Goal: Task Accomplishment & Management: Complete application form

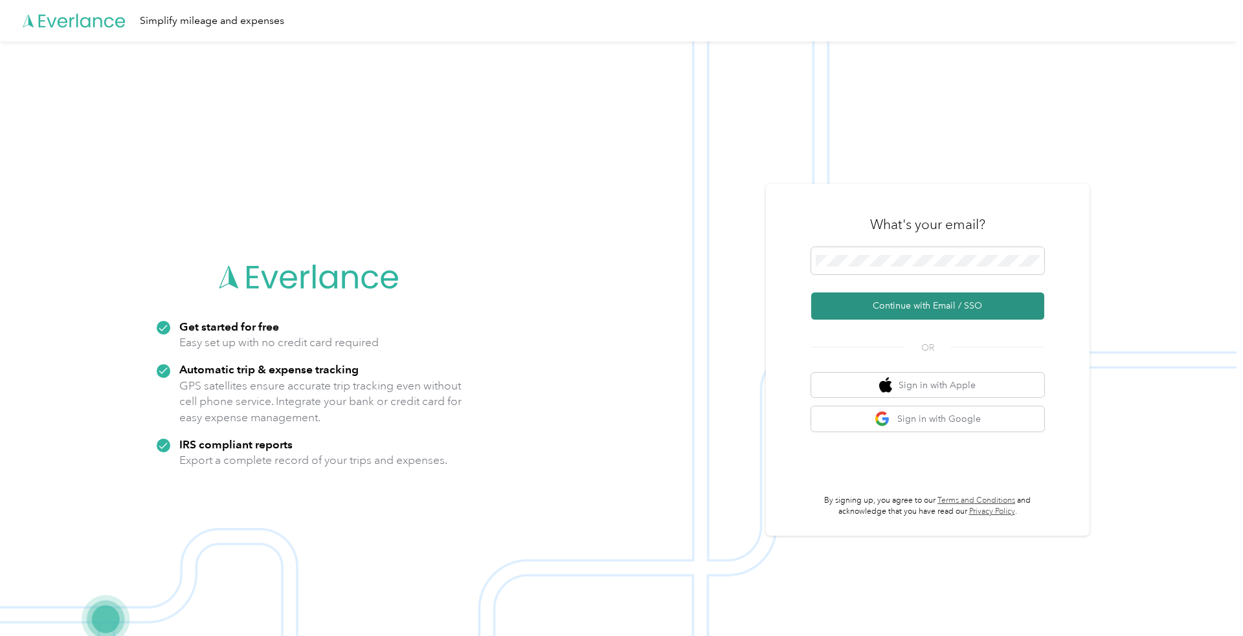
click at [933, 309] on button "Continue with Email / SSO" at bounding box center [927, 306] width 233 height 27
click at [811, 293] on button "Continue with Email / SSO" at bounding box center [927, 306] width 233 height 27
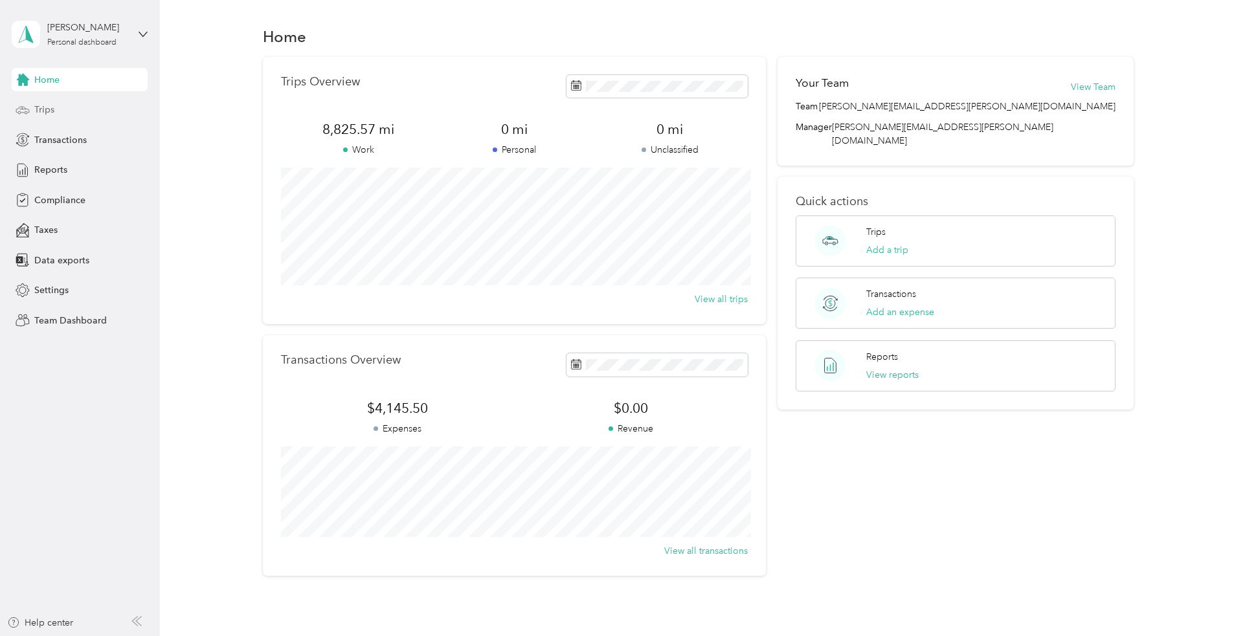
click at [39, 115] on span "Trips" at bounding box center [44, 110] width 20 height 14
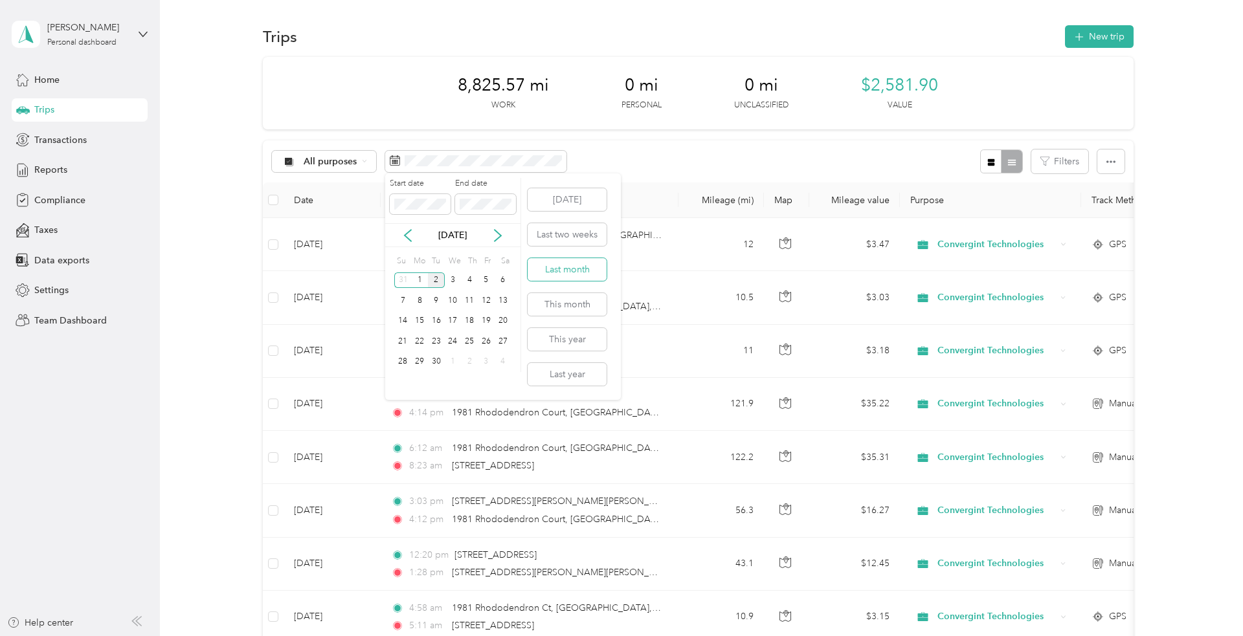
click at [575, 271] on button "Last month" at bounding box center [566, 269] width 79 height 23
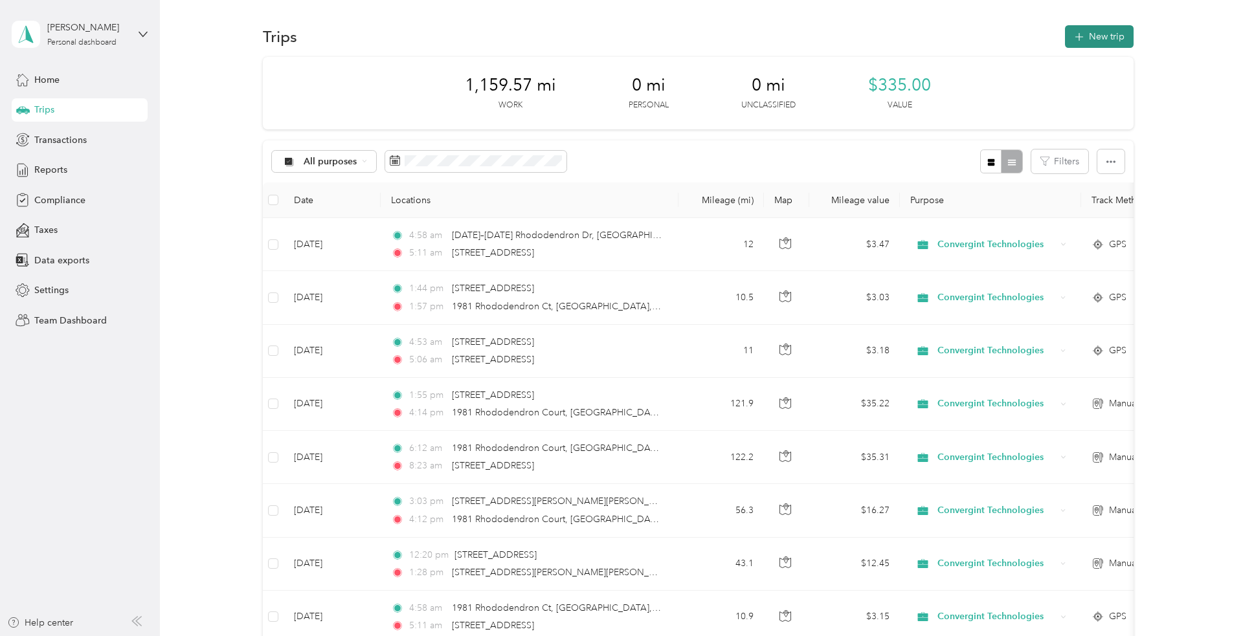
click at [1109, 40] on button "New trip" at bounding box center [1099, 36] width 69 height 23
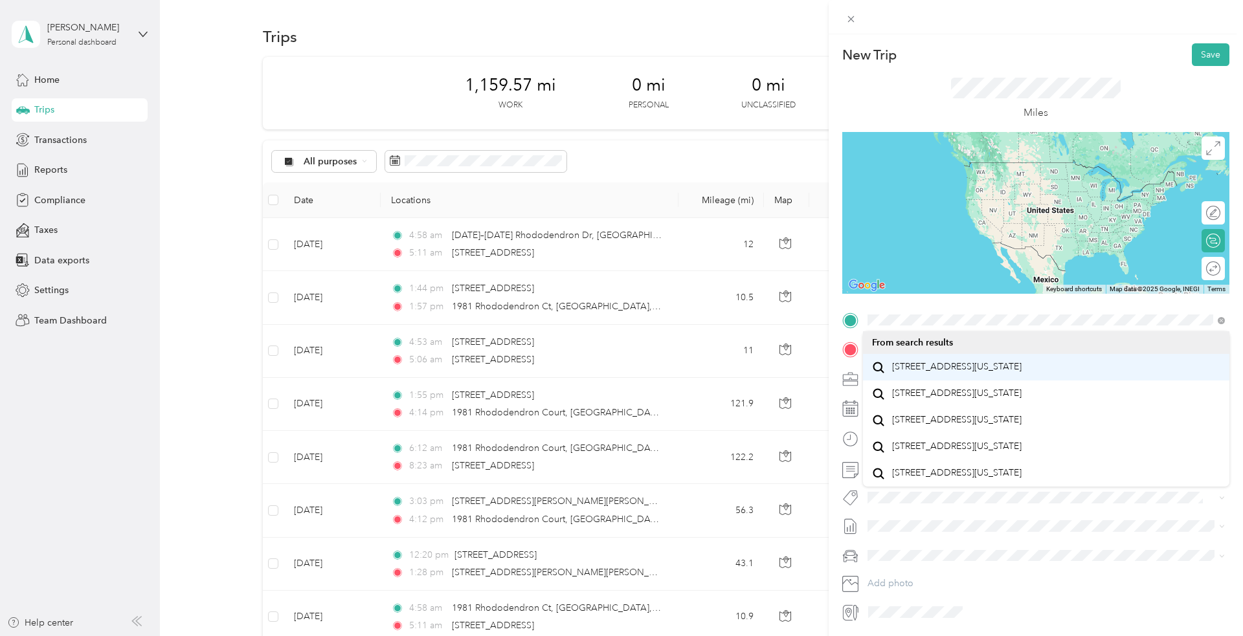
click at [954, 373] on span "[STREET_ADDRESS][US_STATE]" at bounding box center [956, 367] width 129 height 12
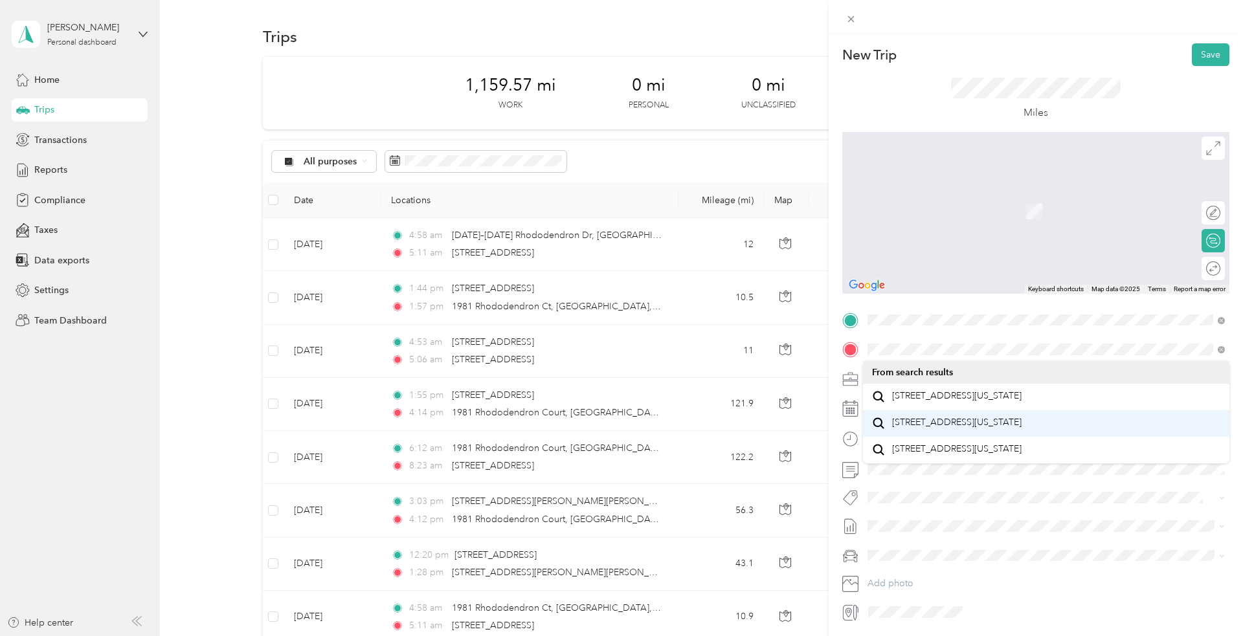
click at [974, 428] on span "[STREET_ADDRESS][US_STATE]" at bounding box center [956, 423] width 129 height 12
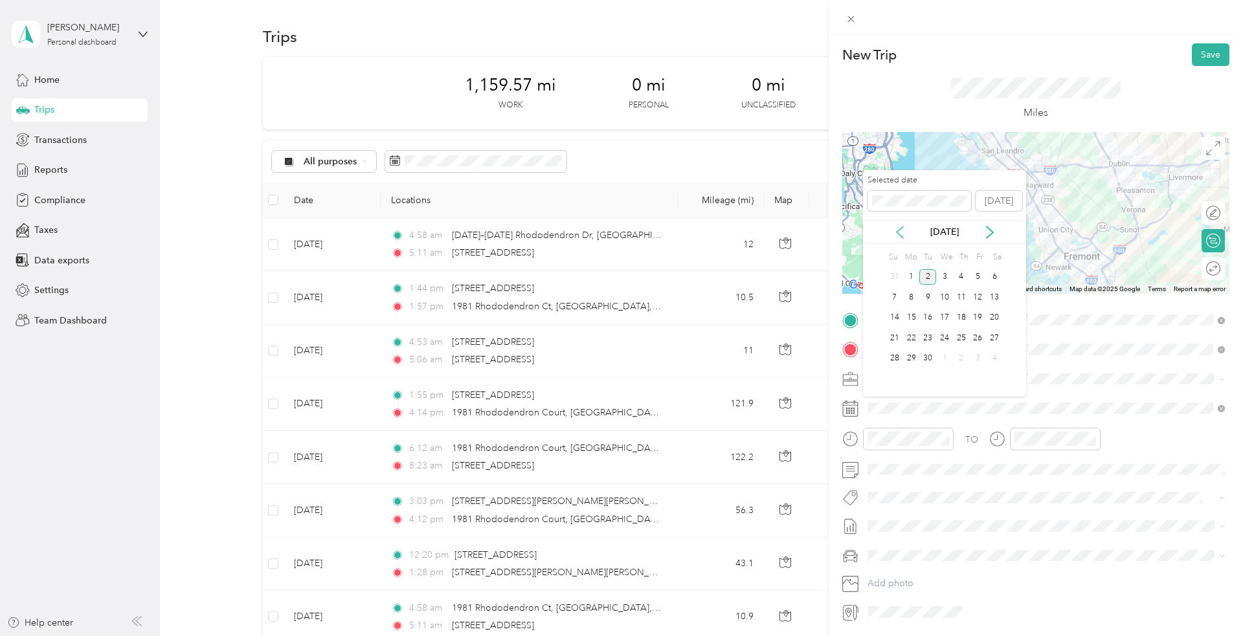
click at [902, 234] on icon at bounding box center [899, 232] width 13 height 13
click at [942, 359] on div "27" at bounding box center [944, 359] width 17 height 16
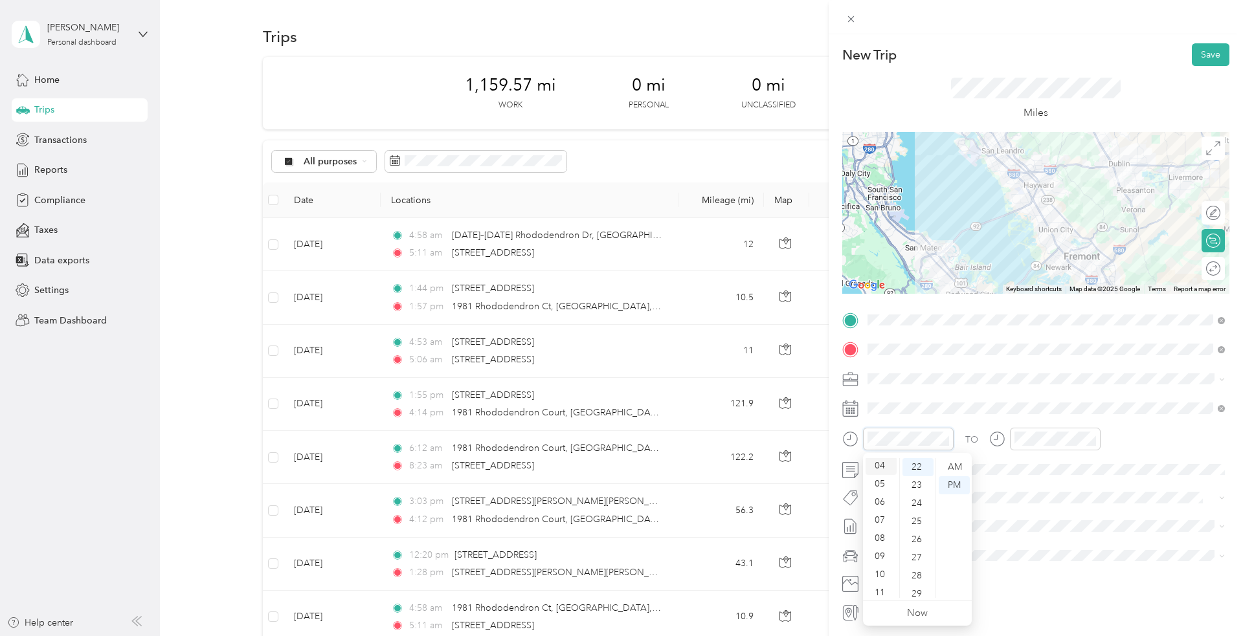
scroll to position [78, 0]
click at [879, 589] on div "11" at bounding box center [880, 589] width 31 height 18
click at [960, 465] on div "AM" at bounding box center [953, 467] width 31 height 18
click at [1027, 466] on div "12" at bounding box center [1027, 467] width 31 height 18
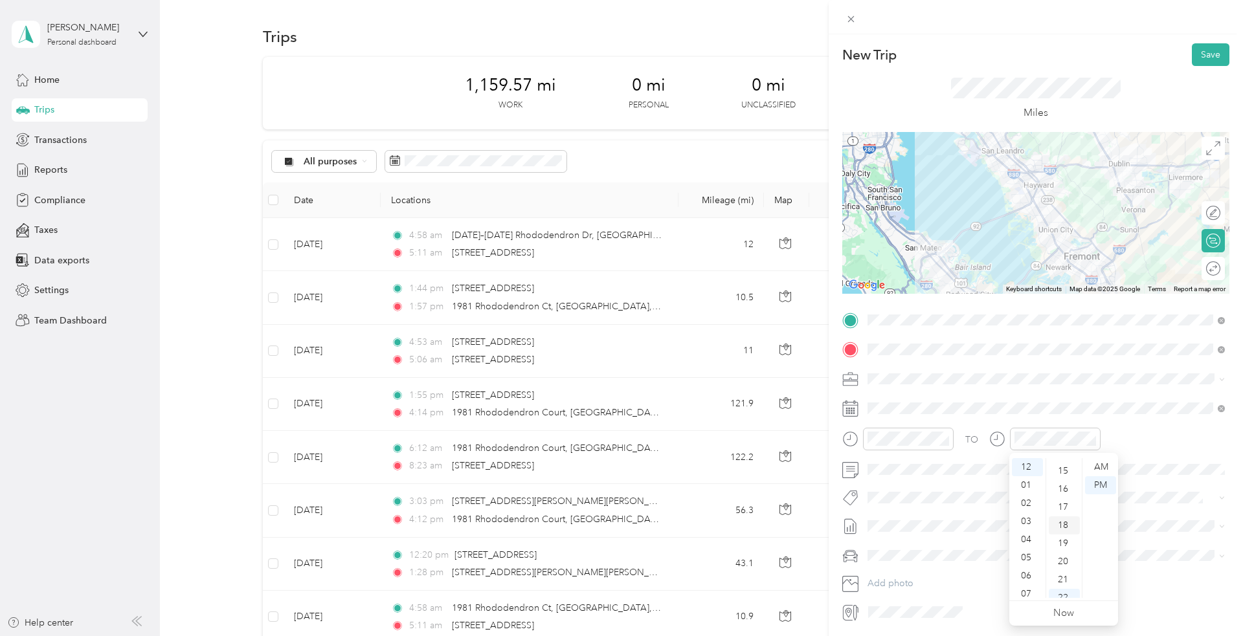
click at [1061, 526] on div "18" at bounding box center [1063, 525] width 31 height 18
click at [1160, 507] on div at bounding box center [1046, 498] width 366 height 18
click at [929, 608] on li "Main Vehicle" at bounding box center [1046, 601] width 366 height 23
click at [1208, 60] on button "Save" at bounding box center [1210, 54] width 38 height 23
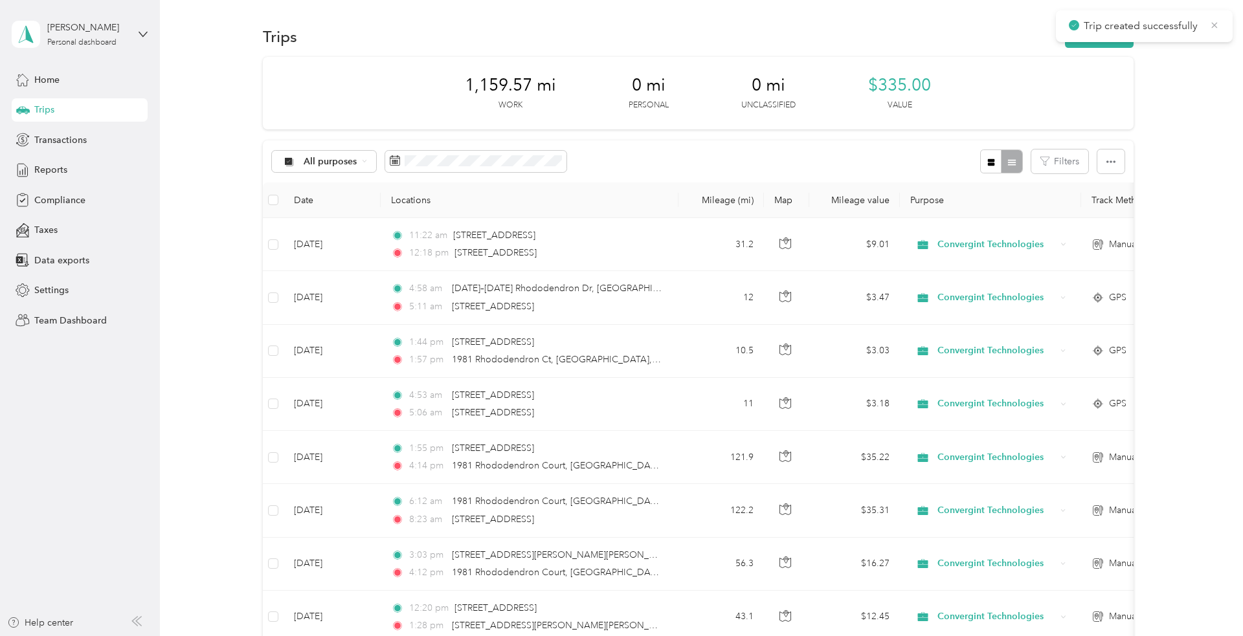
click at [1215, 27] on icon at bounding box center [1214, 25] width 10 height 12
click at [1107, 36] on button "New trip" at bounding box center [1099, 36] width 69 height 23
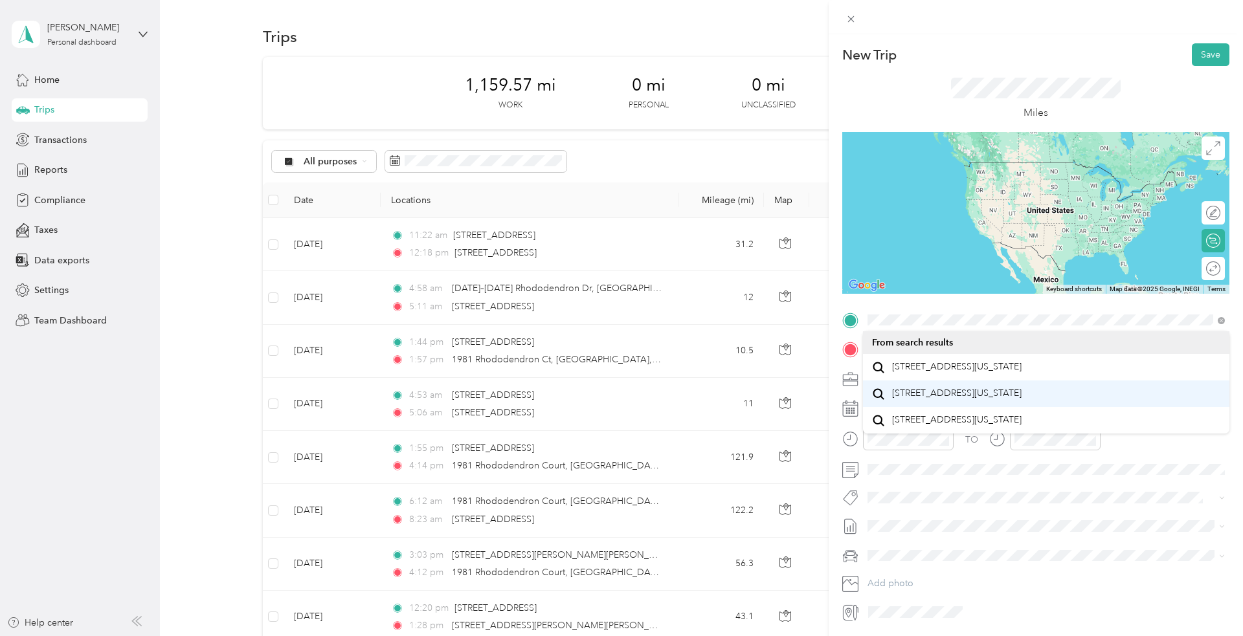
click at [943, 399] on span "[STREET_ADDRESS][US_STATE]" at bounding box center [956, 394] width 129 height 12
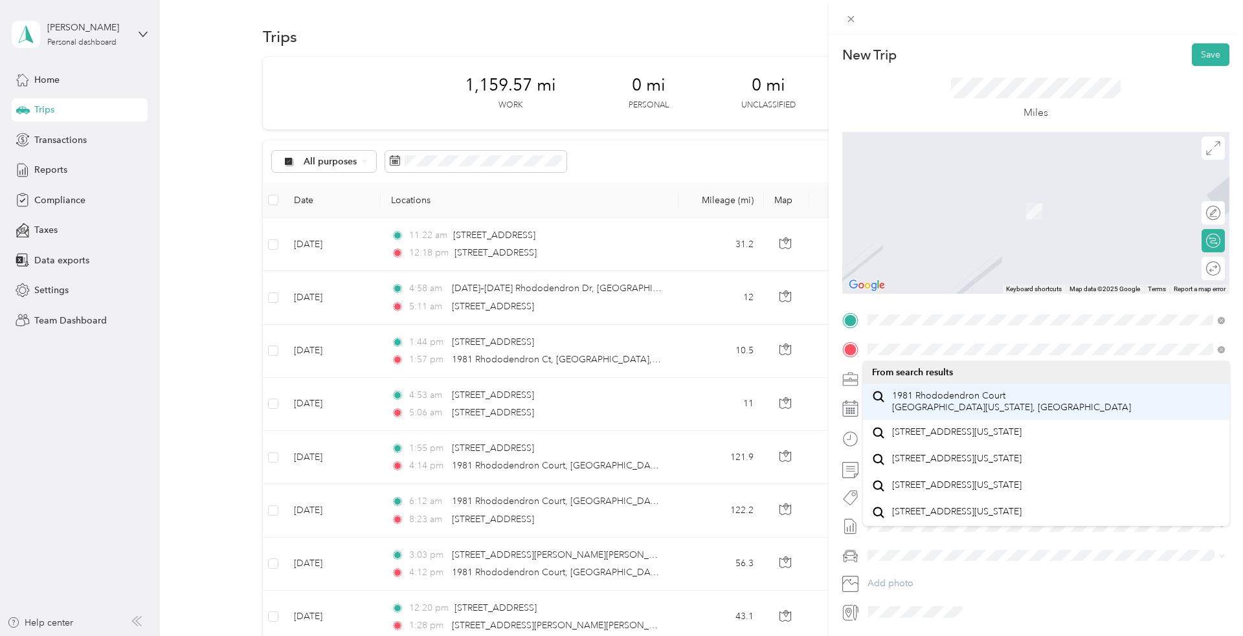
click at [947, 401] on span "1981 Rhododendron Court [GEOGRAPHIC_DATA][US_STATE], [GEOGRAPHIC_DATA]" at bounding box center [1011, 401] width 239 height 23
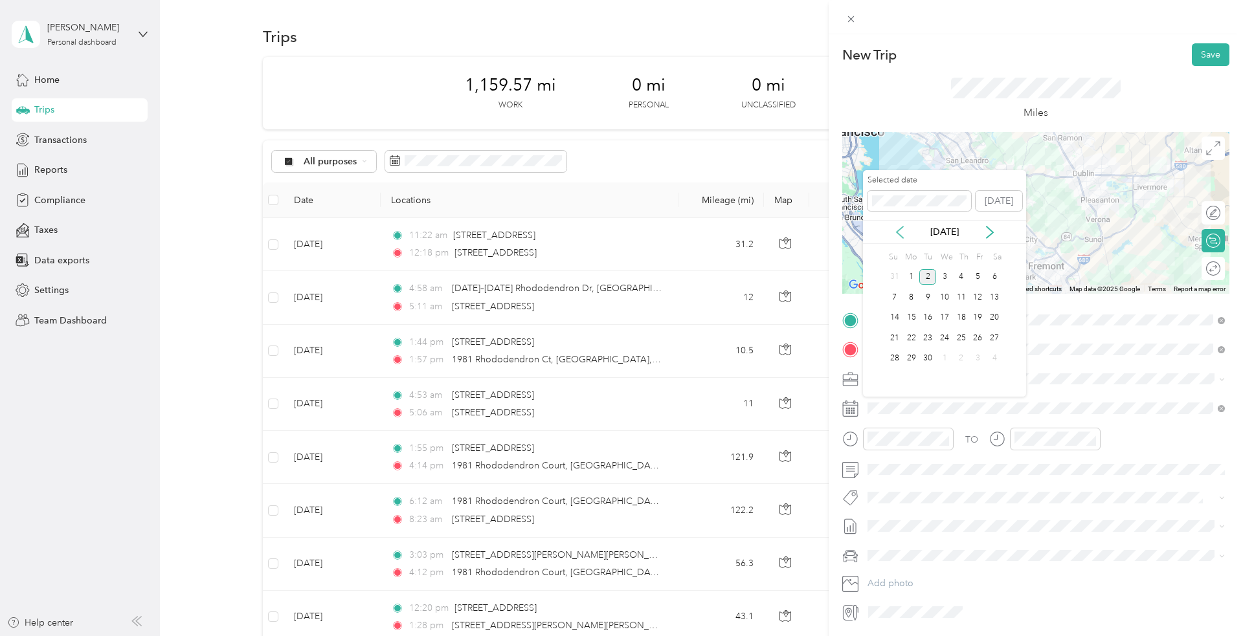
click at [894, 228] on icon at bounding box center [899, 232] width 13 height 13
click at [947, 357] on div "27" at bounding box center [944, 359] width 17 height 16
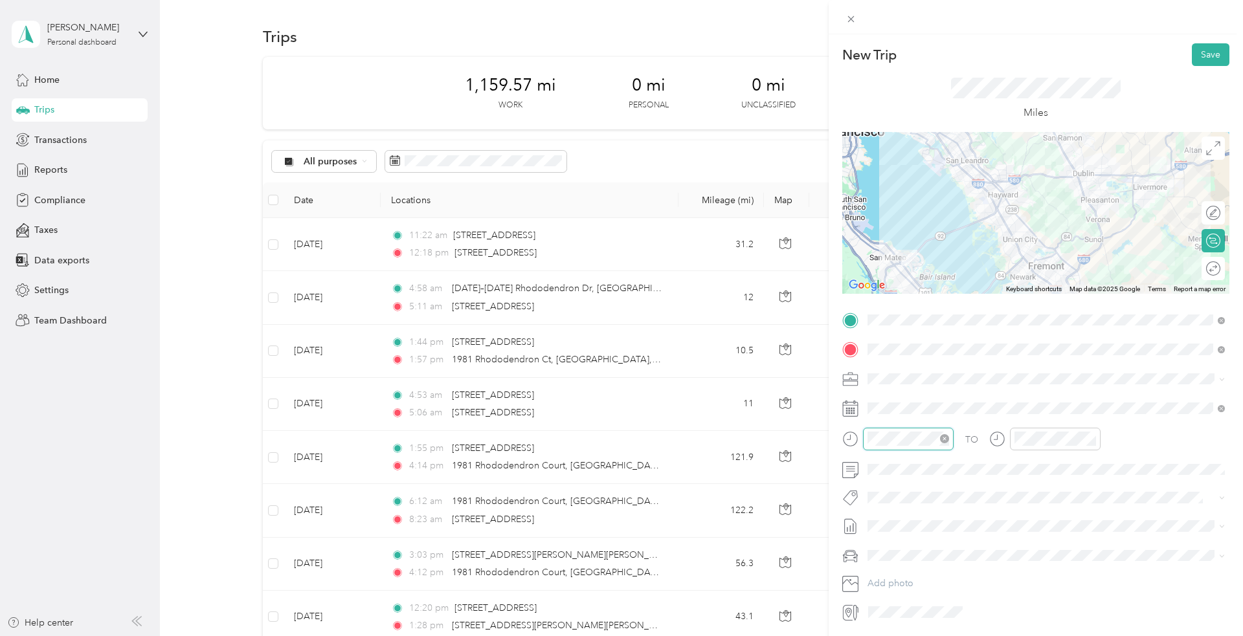
scroll to position [417, 0]
click at [883, 482] on div "02" at bounding box center [880, 485] width 31 height 18
click at [916, 538] on div "27" at bounding box center [917, 540] width 31 height 18
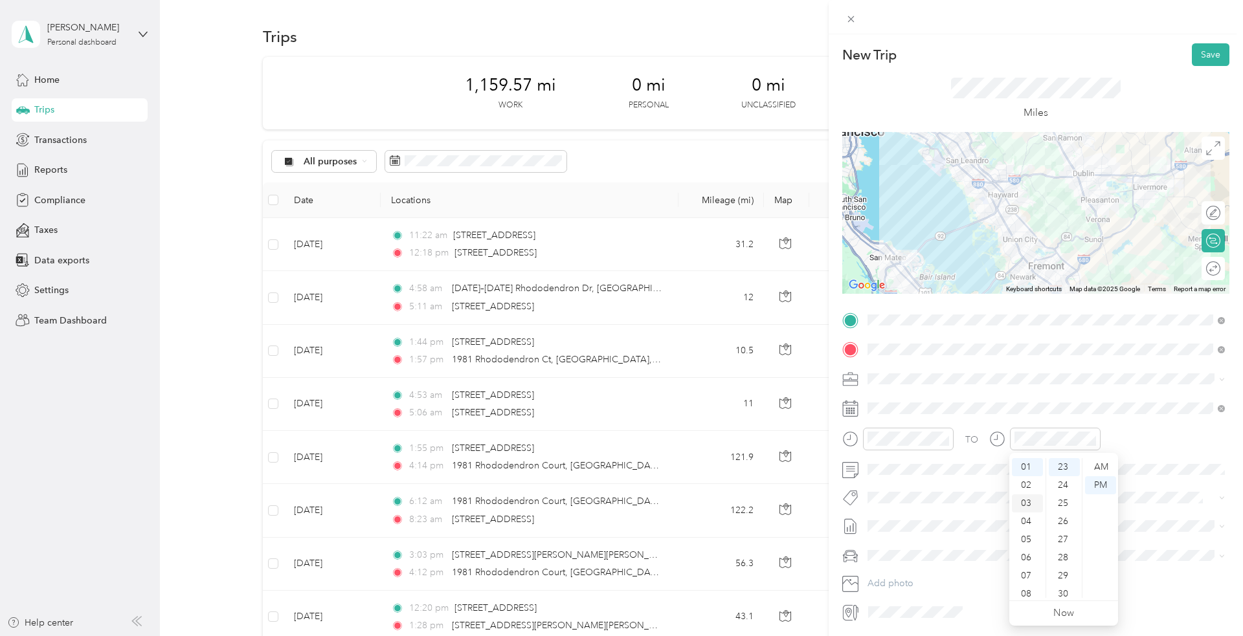
click at [1027, 502] on div "03" at bounding box center [1027, 503] width 31 height 18
click at [1058, 592] on div "30" at bounding box center [1063, 594] width 31 height 18
click at [922, 604] on span "Main Vehicle" at bounding box center [897, 600] width 51 height 11
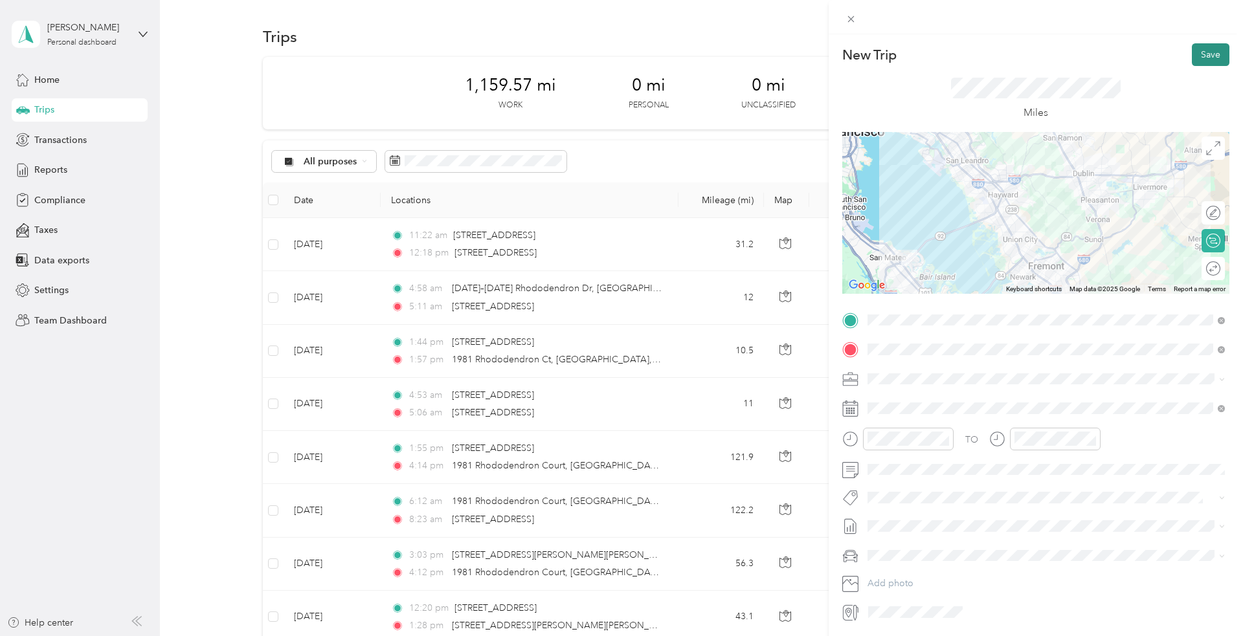
click at [1208, 56] on button "Save" at bounding box center [1210, 54] width 38 height 23
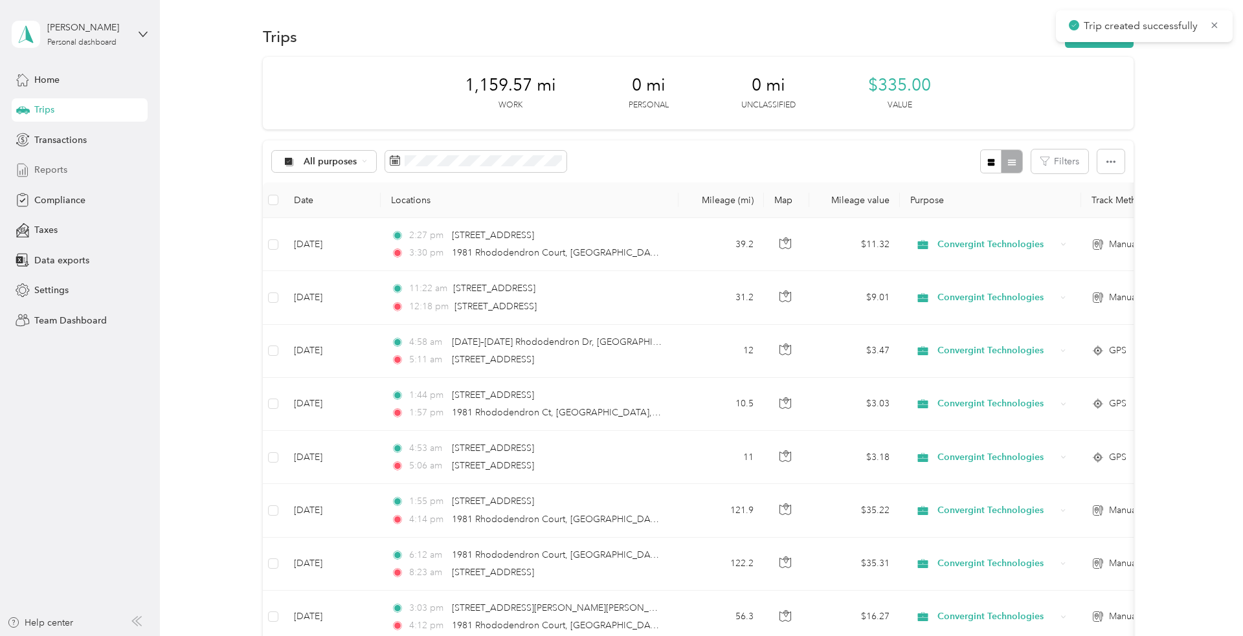
click at [51, 170] on span "Reports" at bounding box center [50, 170] width 33 height 14
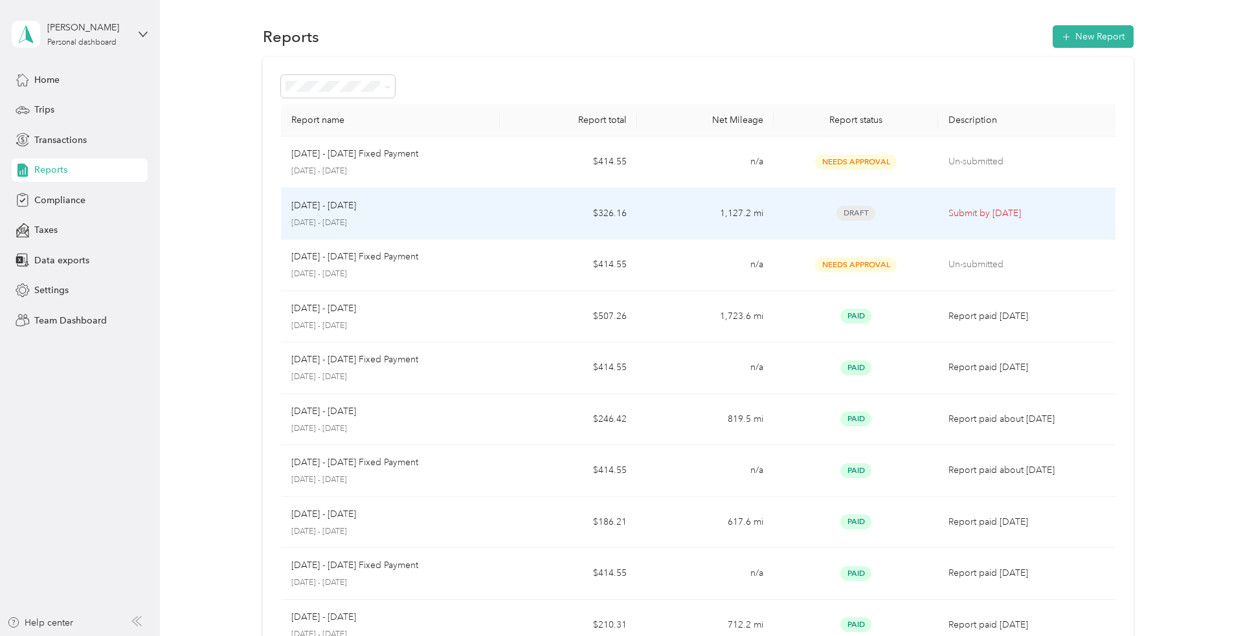
click at [485, 202] on div "[DATE] - [DATE]" at bounding box center [390, 206] width 199 height 14
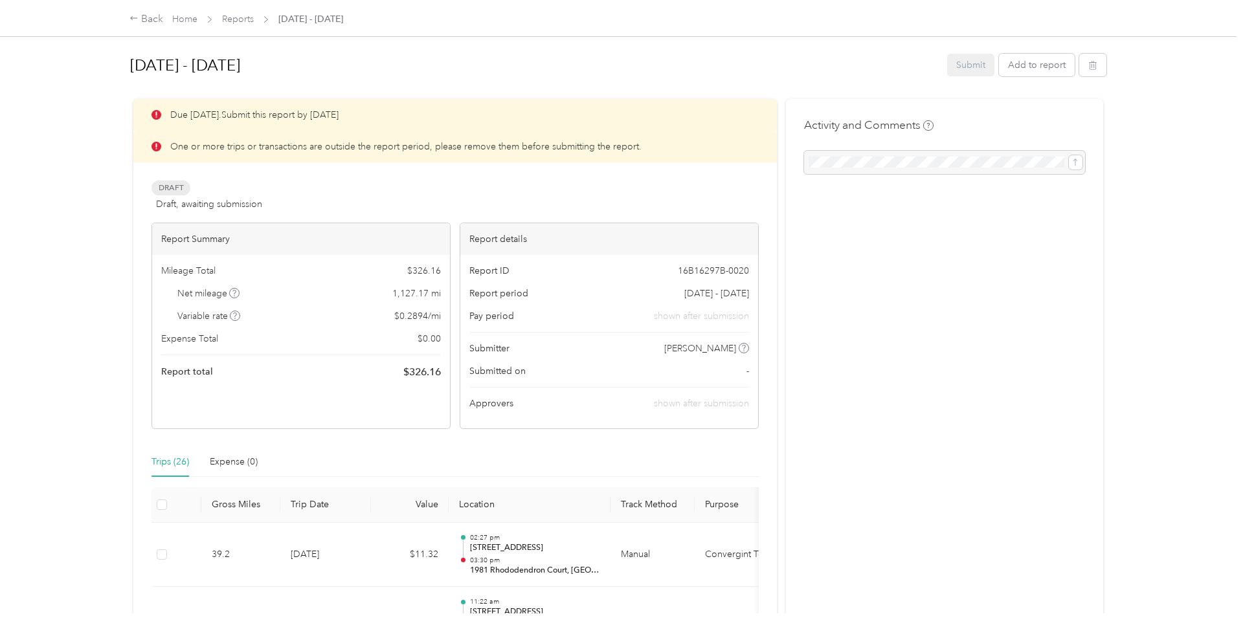
click at [529, 150] on p "One or more trips or transactions are outside the report period, please remove …" at bounding box center [405, 147] width 471 height 14
click at [182, 21] on link "Home" at bounding box center [184, 19] width 25 height 11
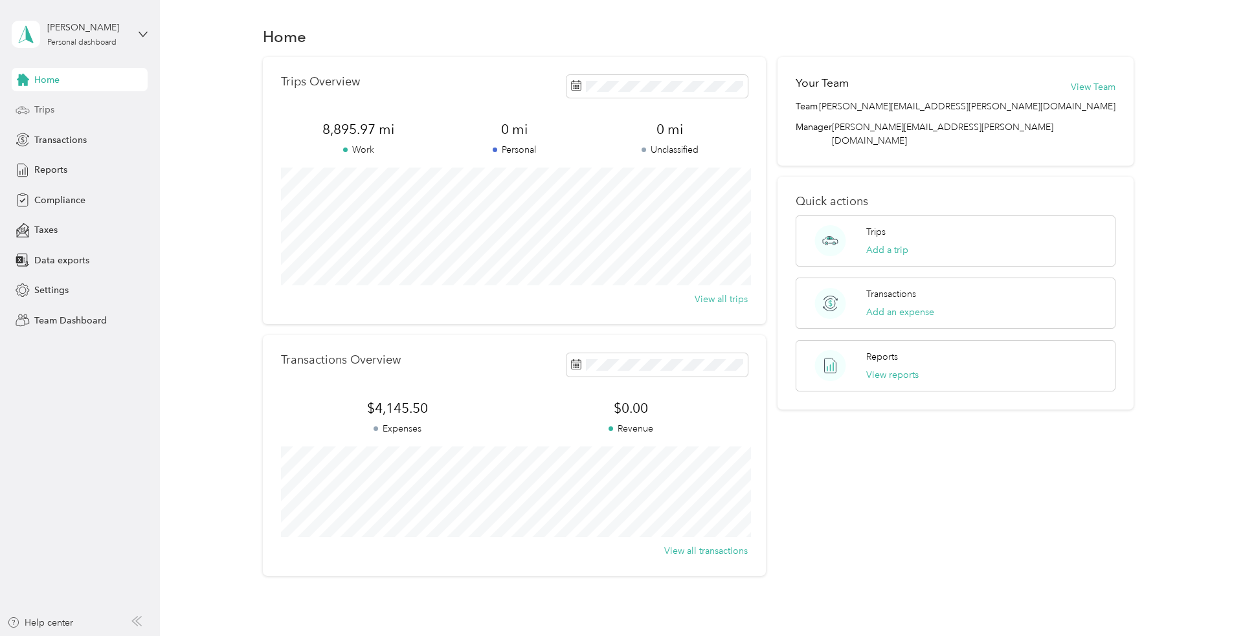
click at [49, 107] on span "Trips" at bounding box center [44, 110] width 20 height 14
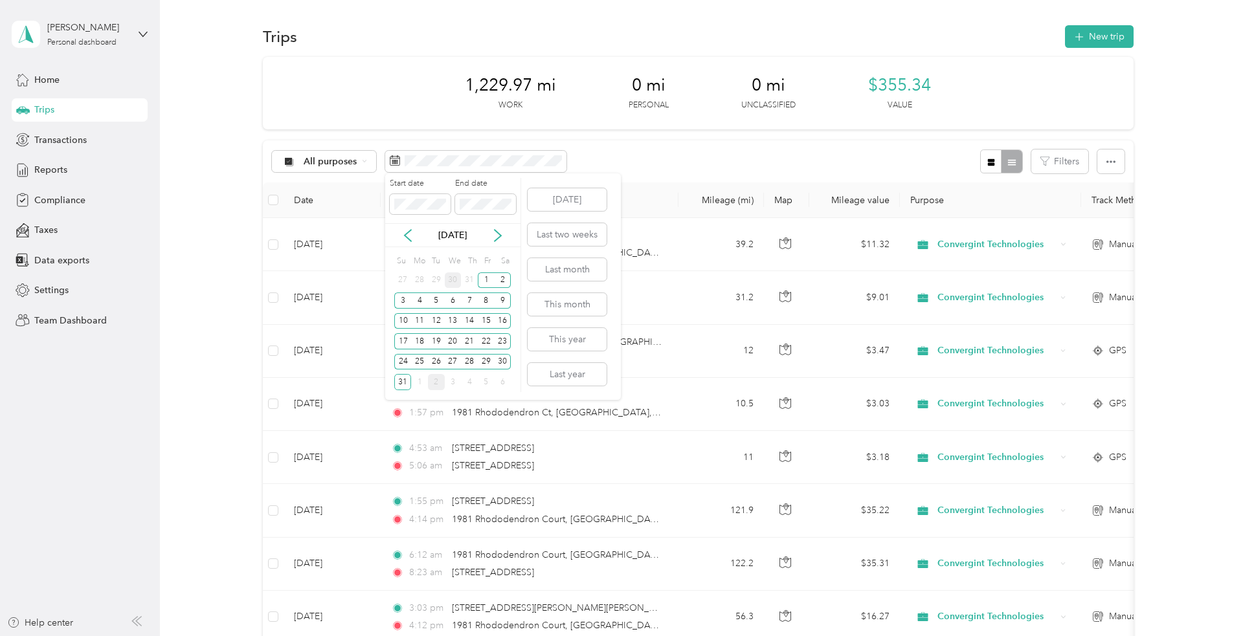
click at [454, 281] on div "30" at bounding box center [453, 280] width 17 height 16
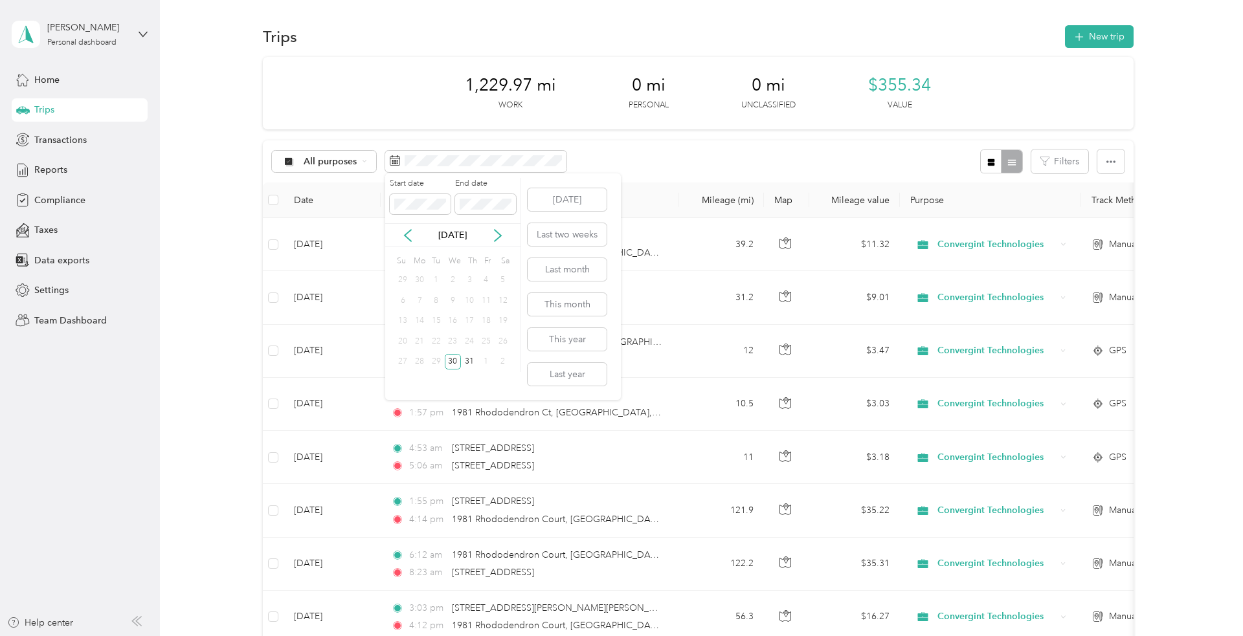
click at [639, 155] on div "All purposes Filters" at bounding box center [698, 161] width 870 height 42
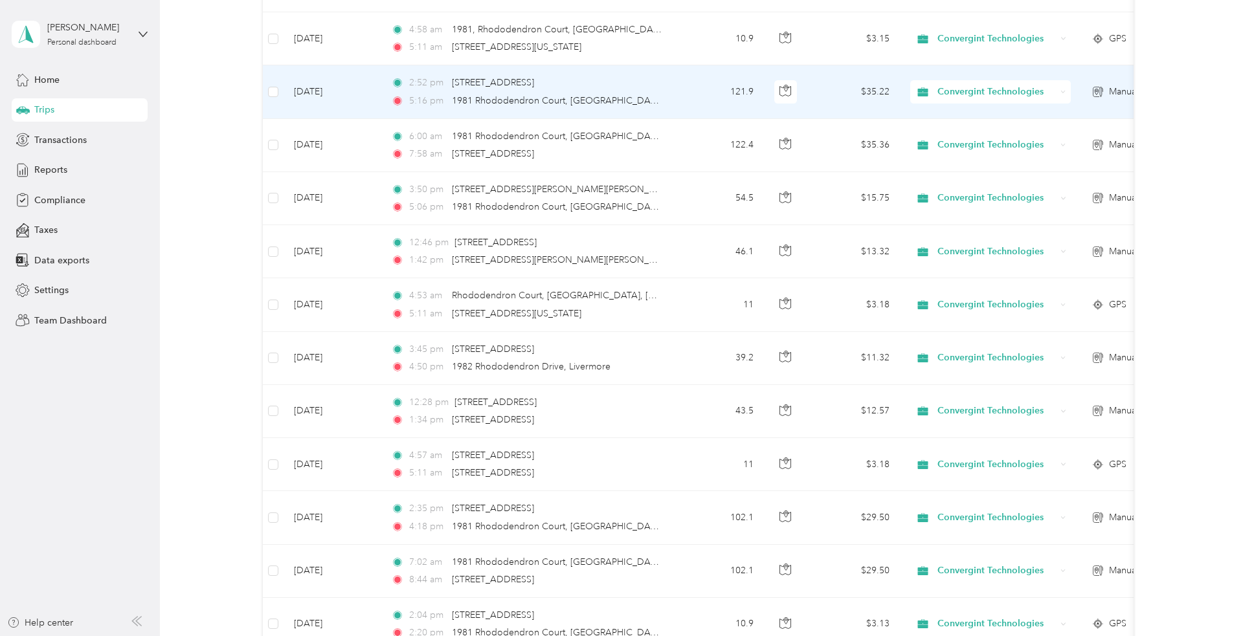
scroll to position [1137, 0]
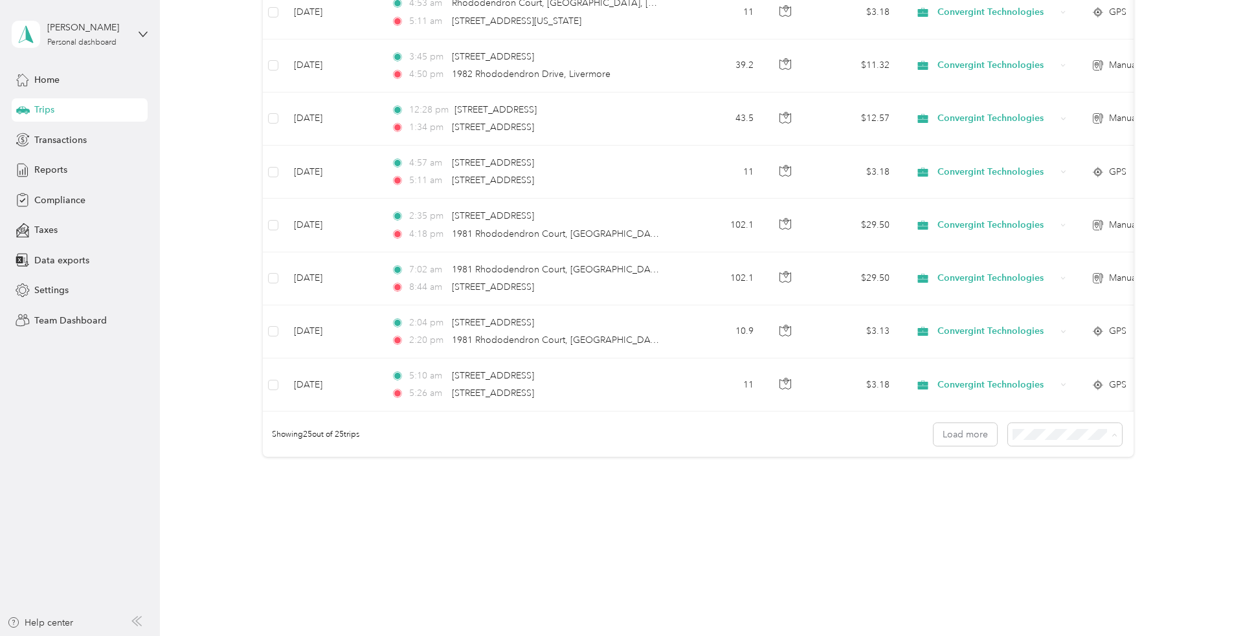
click at [1072, 510] on div "100 per load" at bounding box center [1071, 504] width 96 height 14
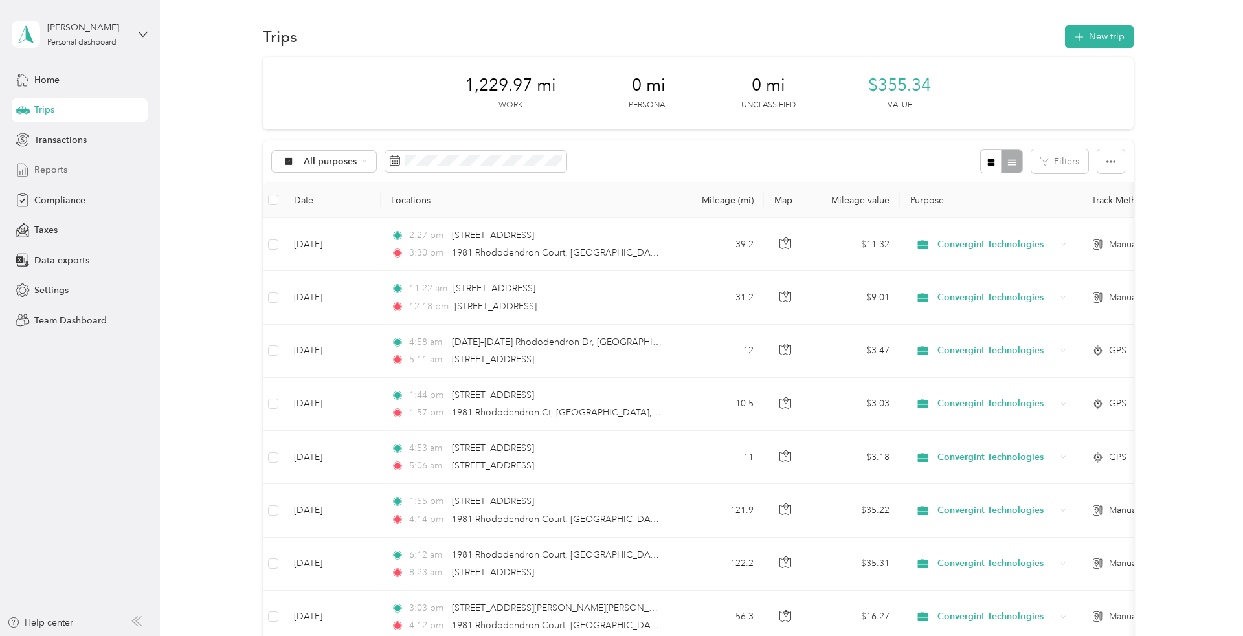
click at [39, 170] on span "Reports" at bounding box center [50, 170] width 33 height 14
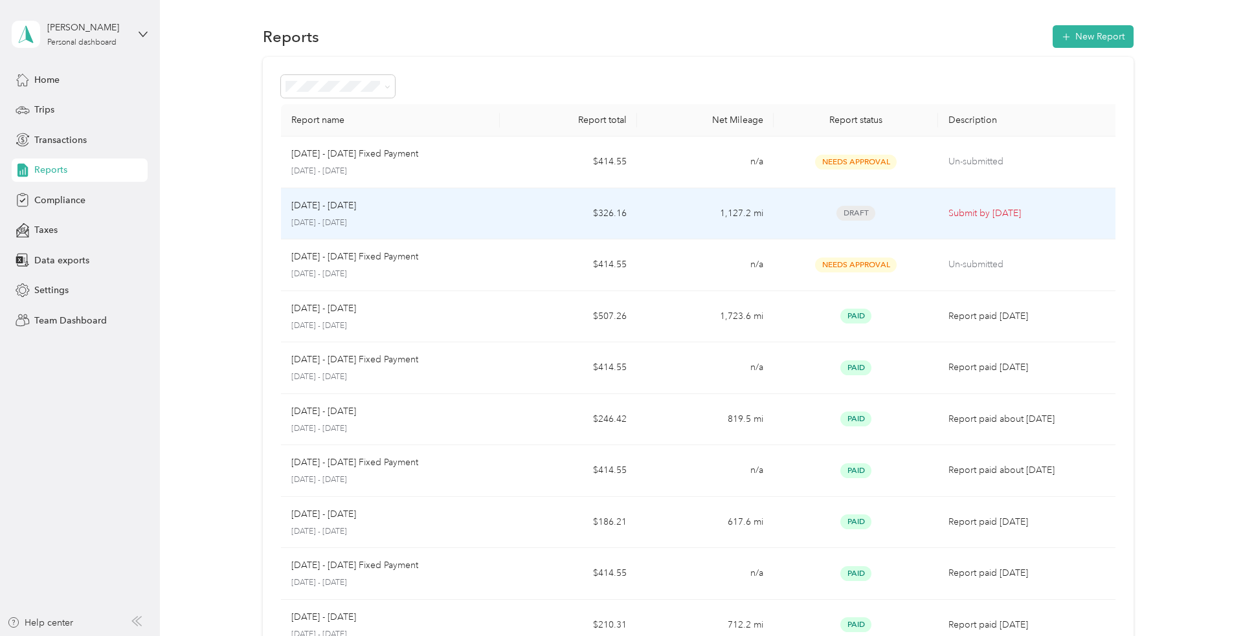
click at [446, 216] on div "[DATE] - [DATE] [DATE] - [DATE]" at bounding box center [390, 214] width 199 height 30
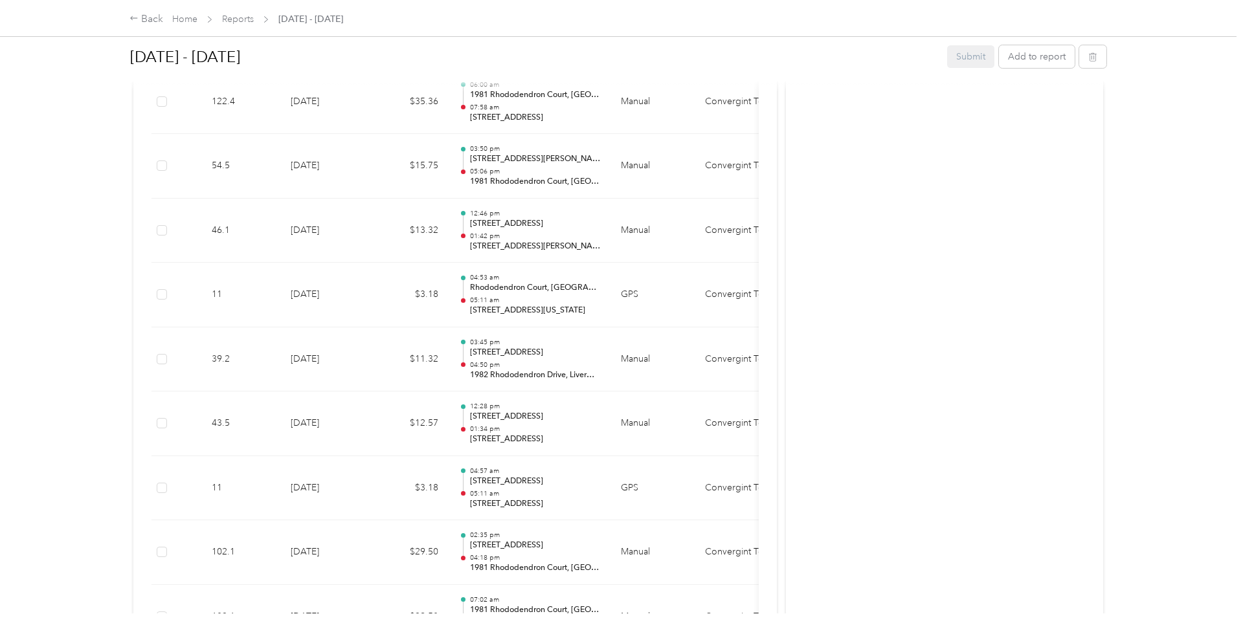
scroll to position [1670, 0]
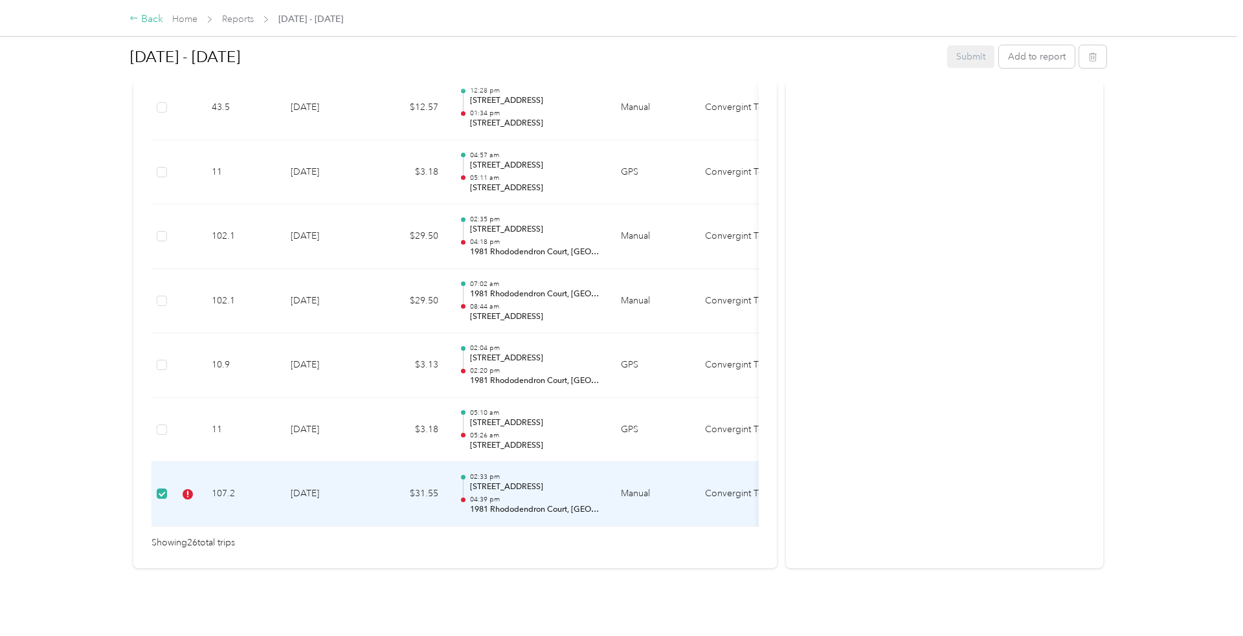
click at [150, 23] on div "Back" at bounding box center [146, 20] width 34 height 16
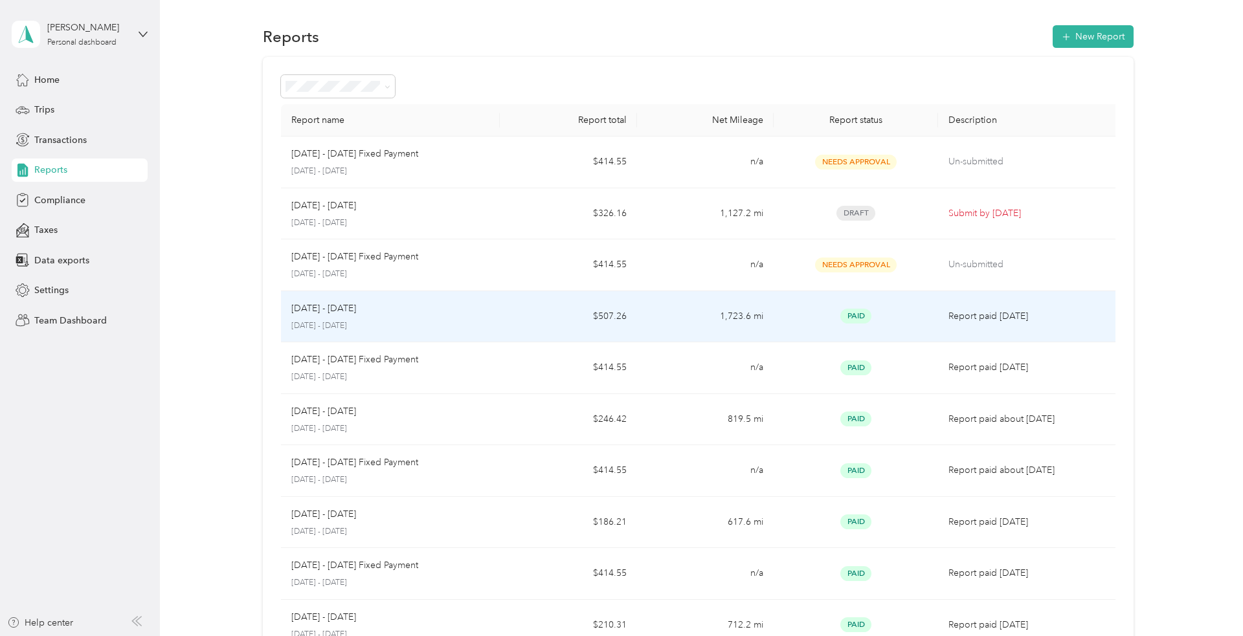
click at [451, 313] on div "[DATE] - [DATE]" at bounding box center [390, 309] width 199 height 14
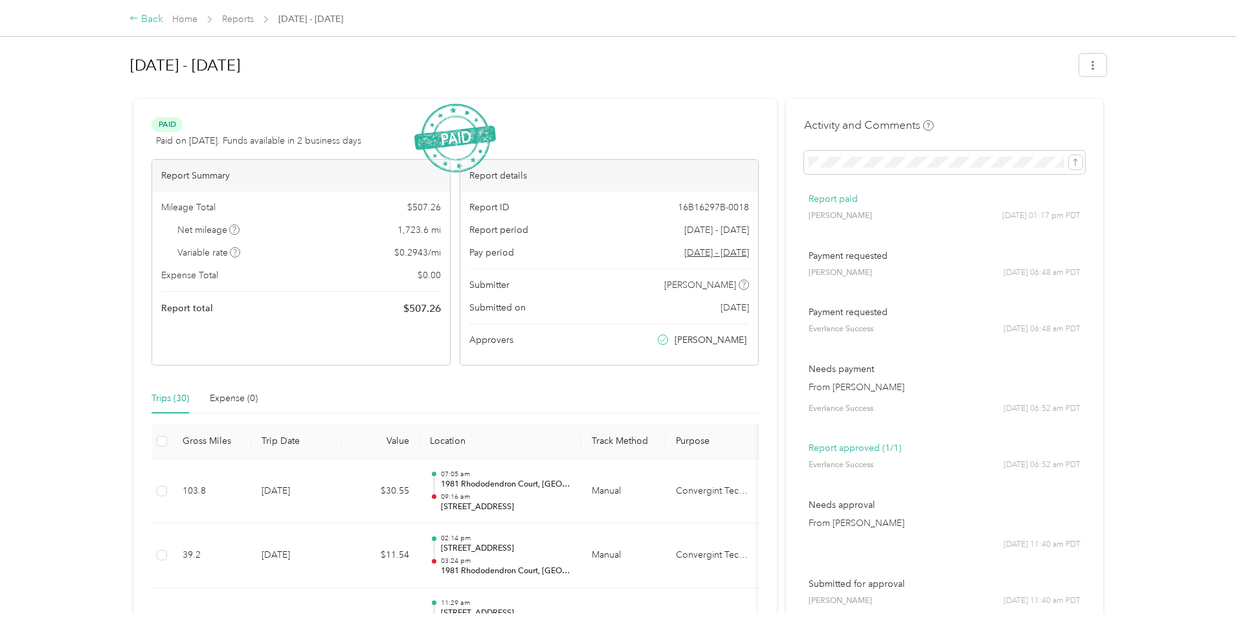
click at [153, 23] on div "Back" at bounding box center [146, 20] width 34 height 16
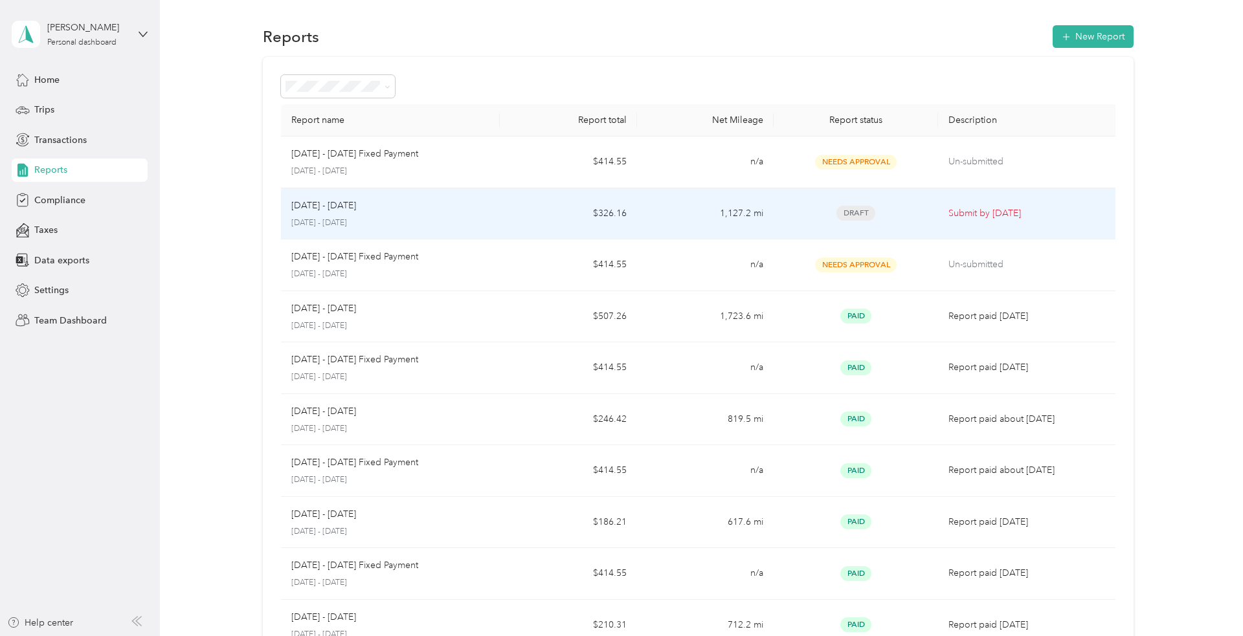
click at [465, 216] on div "[DATE] - [DATE] [DATE] - [DATE]" at bounding box center [390, 214] width 199 height 30
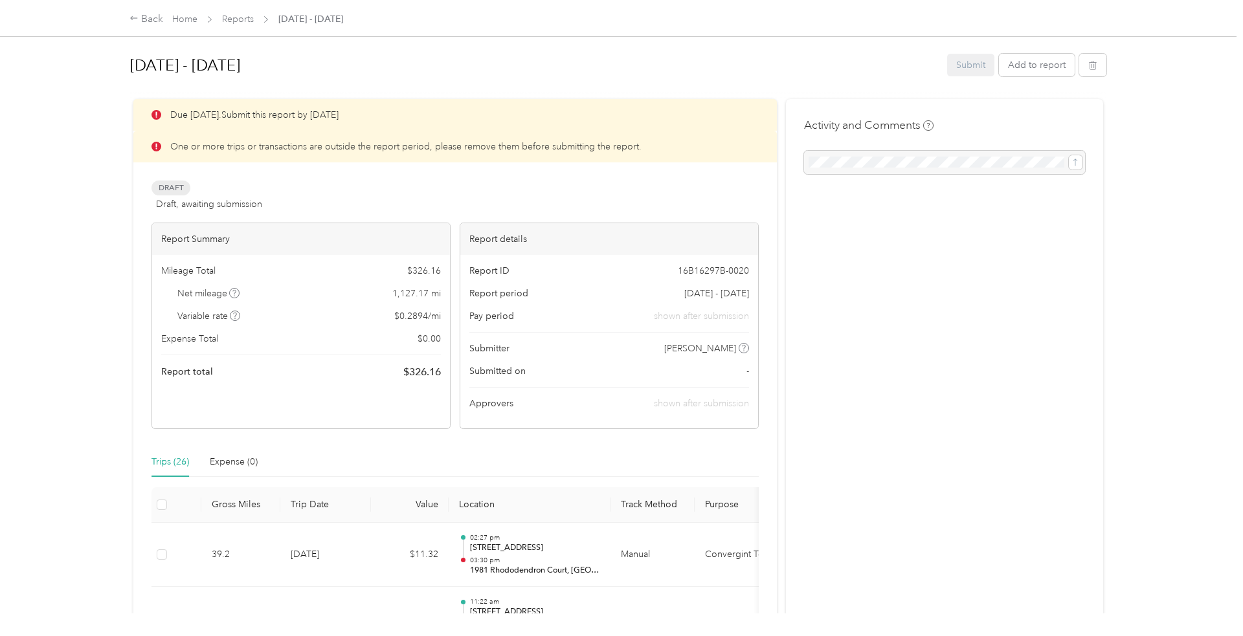
click at [980, 65] on div "Submit Add to report" at bounding box center [1026, 65] width 159 height 23
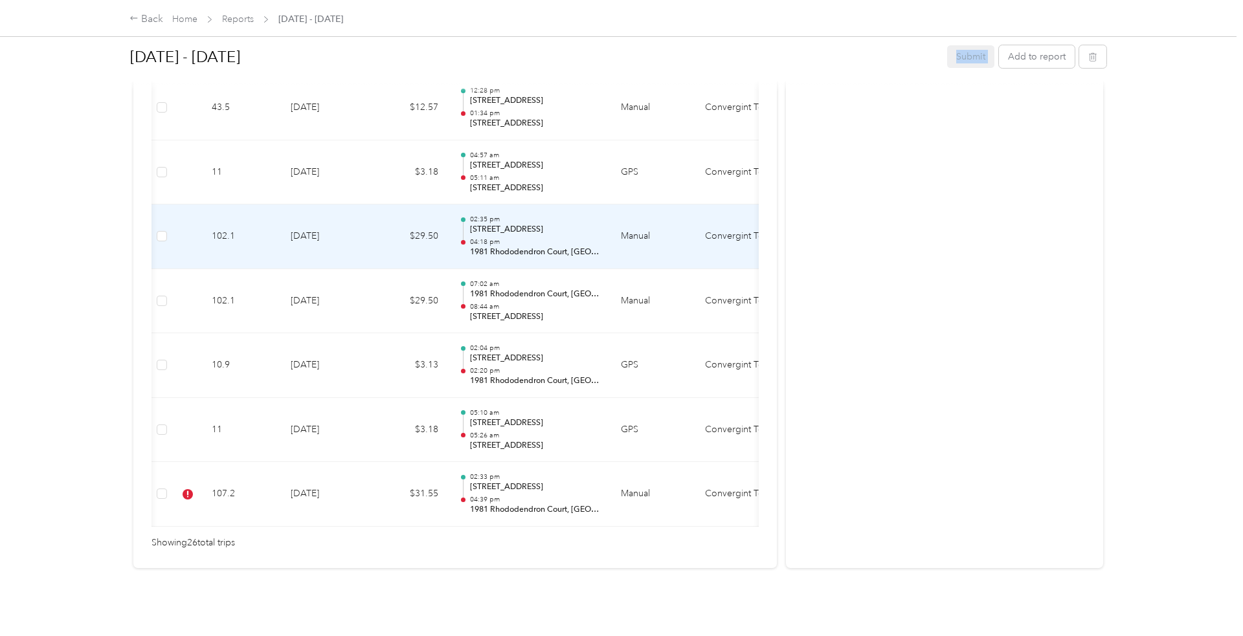
scroll to position [0, 175]
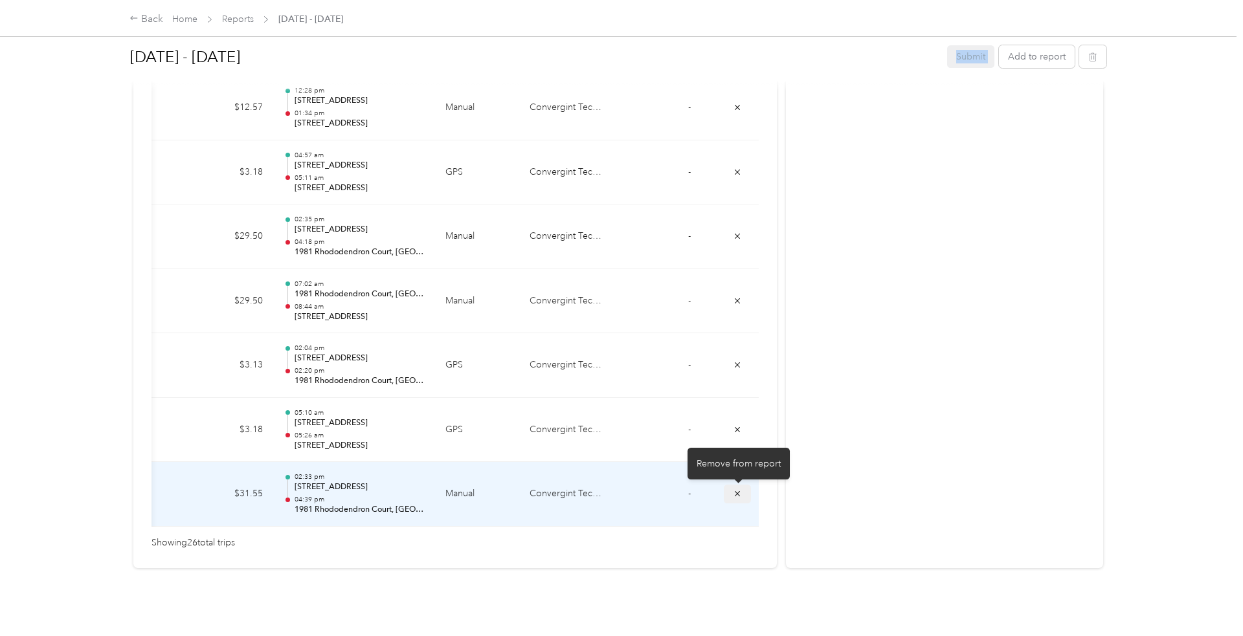
click at [738, 493] on icon "submit" at bounding box center [737, 493] width 5 height 5
click at [737, 496] on icon "submit" at bounding box center [737, 493] width 9 height 9
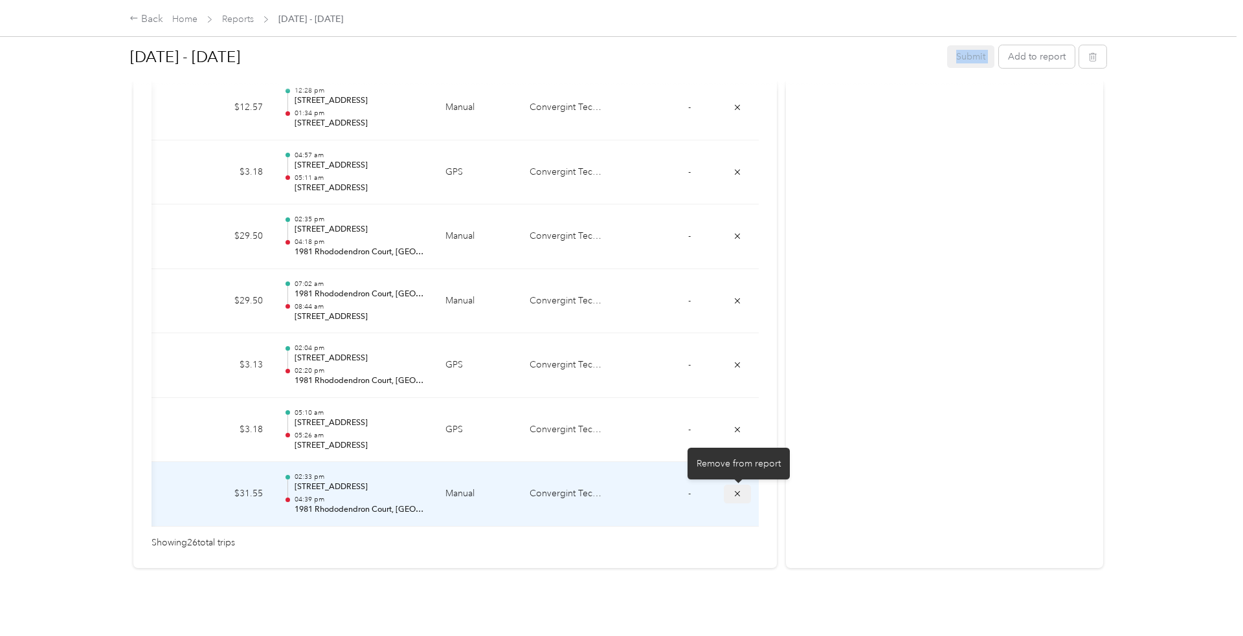
click at [737, 496] on icon "submit" at bounding box center [737, 493] width 9 height 9
click at [735, 497] on icon "submit" at bounding box center [737, 494] width 9 height 9
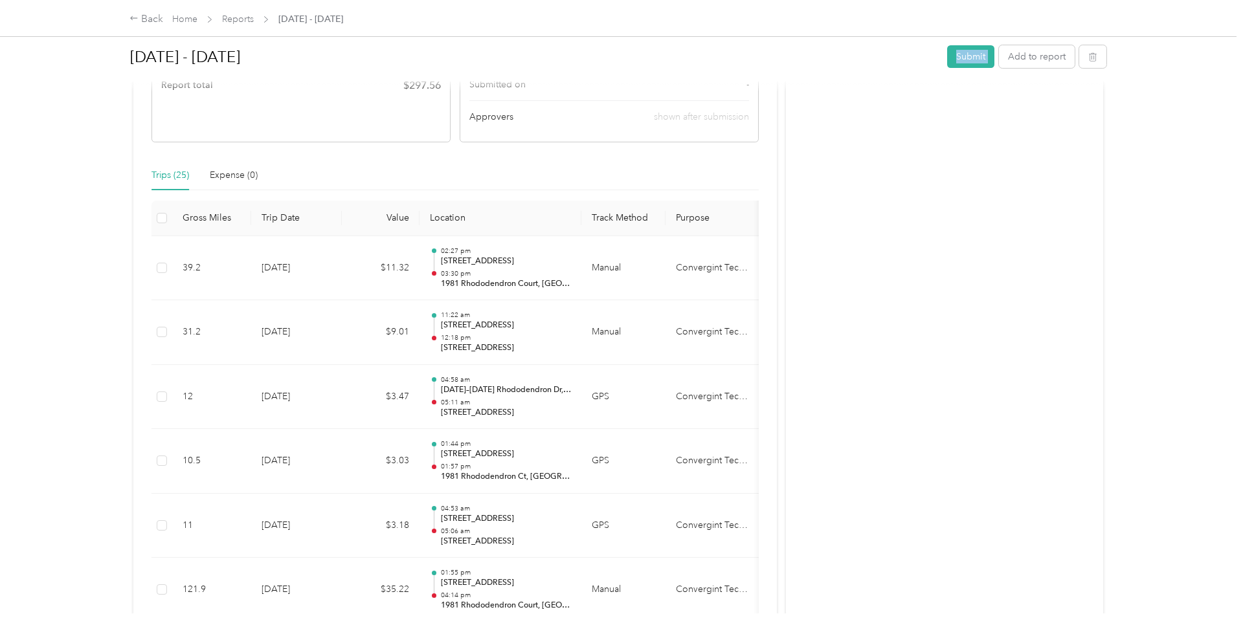
scroll to position [0, 0]
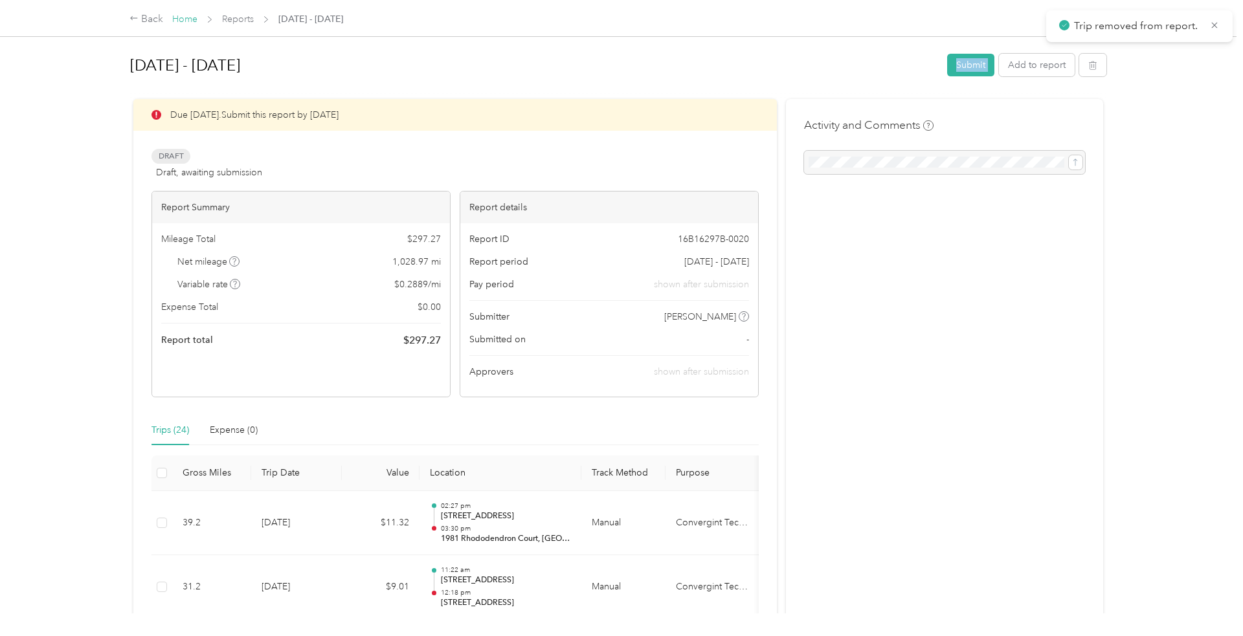
click at [196, 14] on link "Home" at bounding box center [184, 19] width 25 height 11
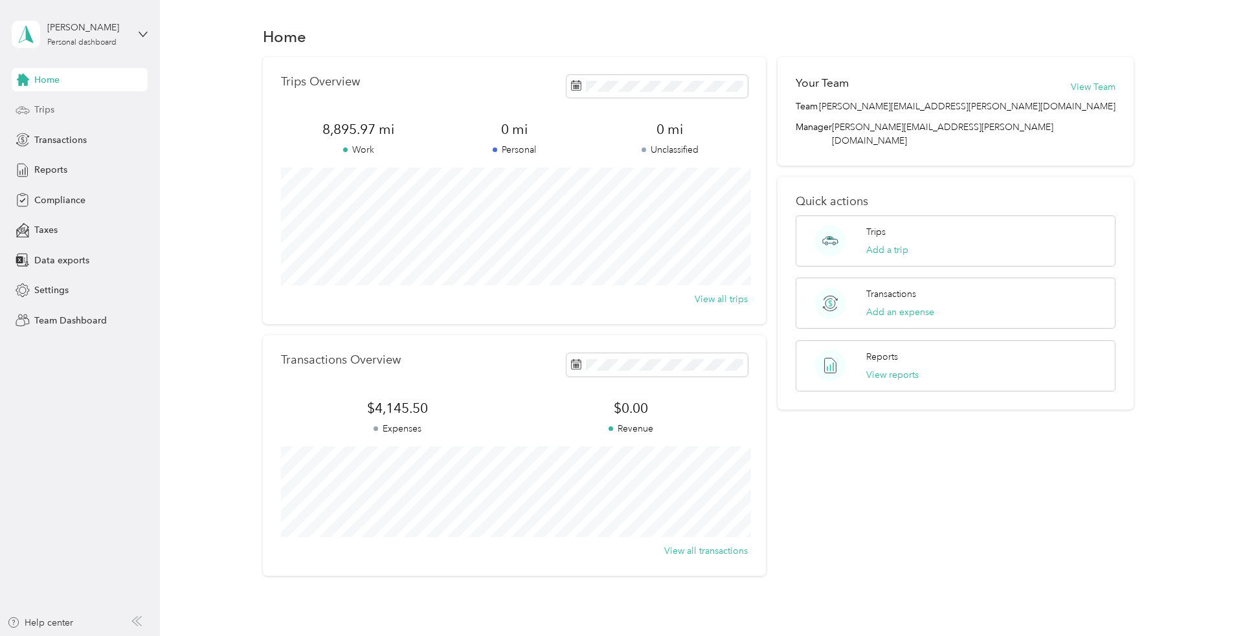
click at [33, 107] on div "Trips" at bounding box center [80, 109] width 136 height 23
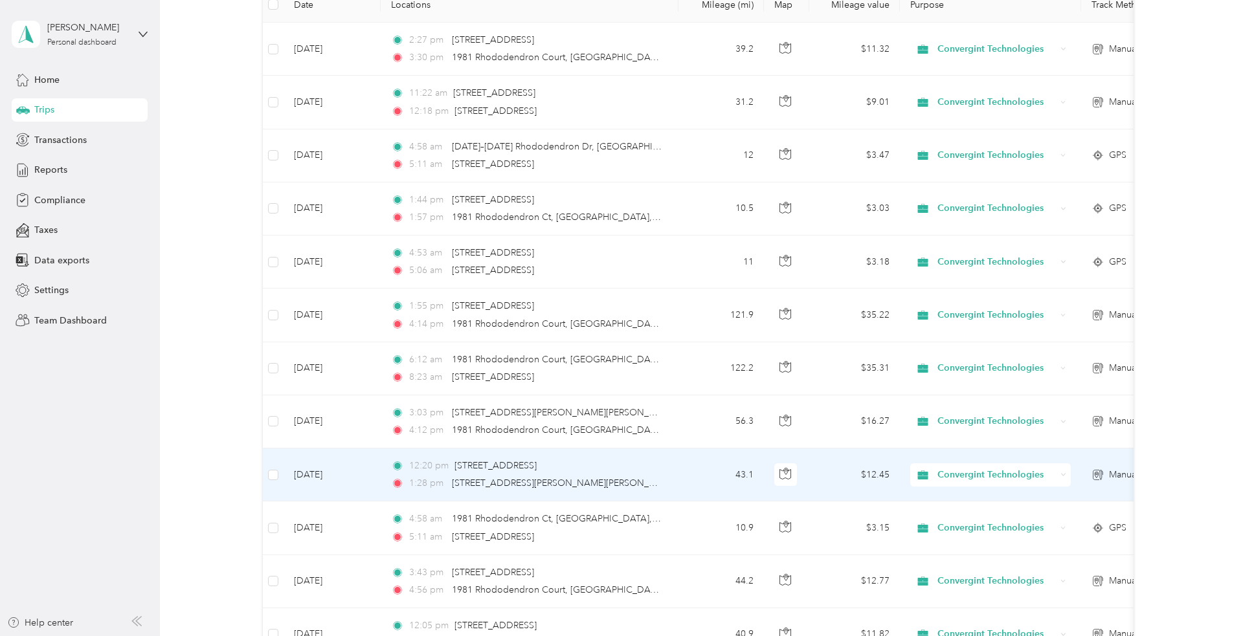
scroll to position [177, 0]
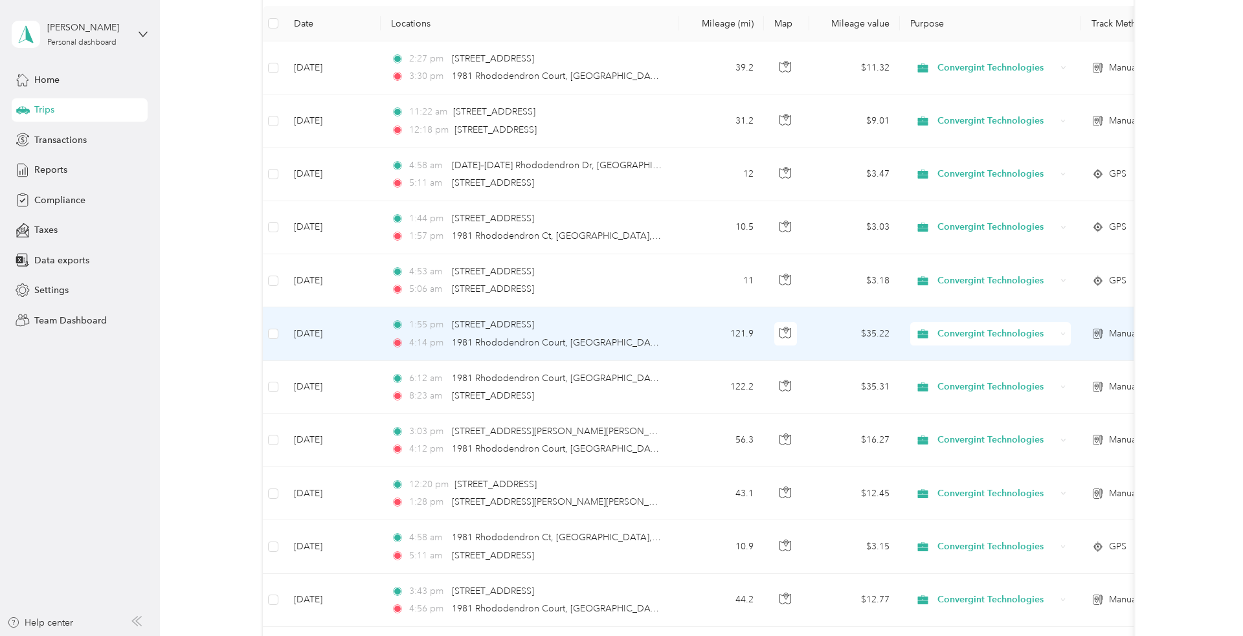
click at [665, 330] on td "1:55 pm [STREET_ADDRESS] 4:14 pm 1981 [GEOGRAPHIC_DATA]" at bounding box center [530, 333] width 298 height 53
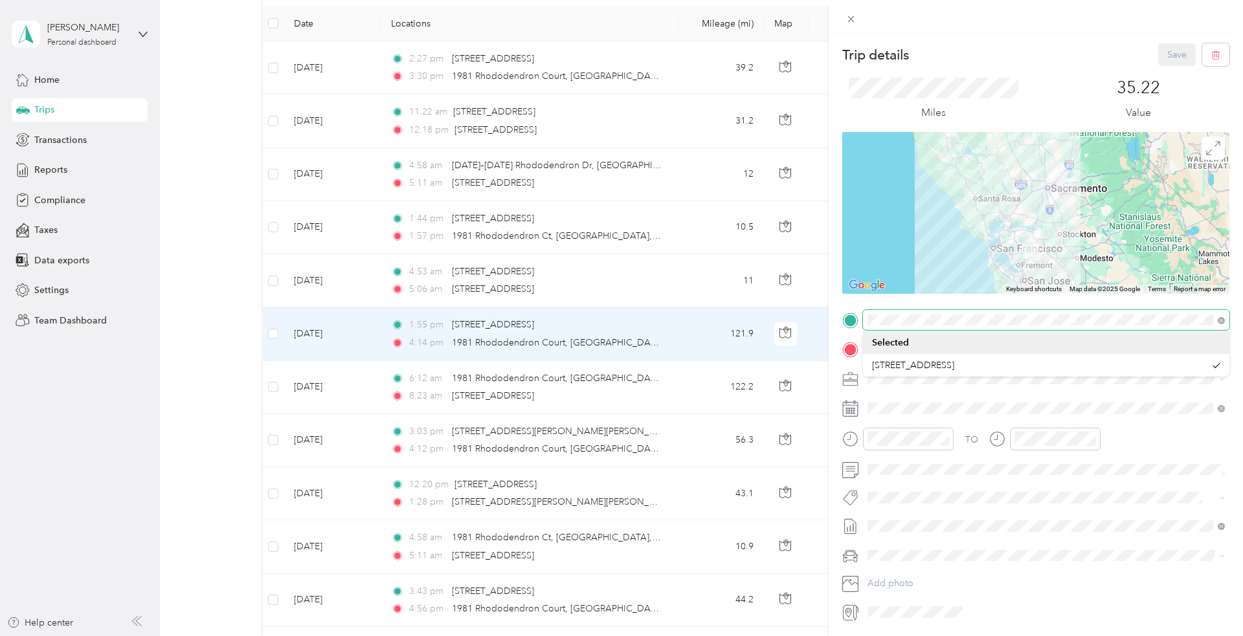
click at [854, 311] on div at bounding box center [1035, 320] width 387 height 21
click at [1058, 4] on div at bounding box center [1035, 17] width 414 height 34
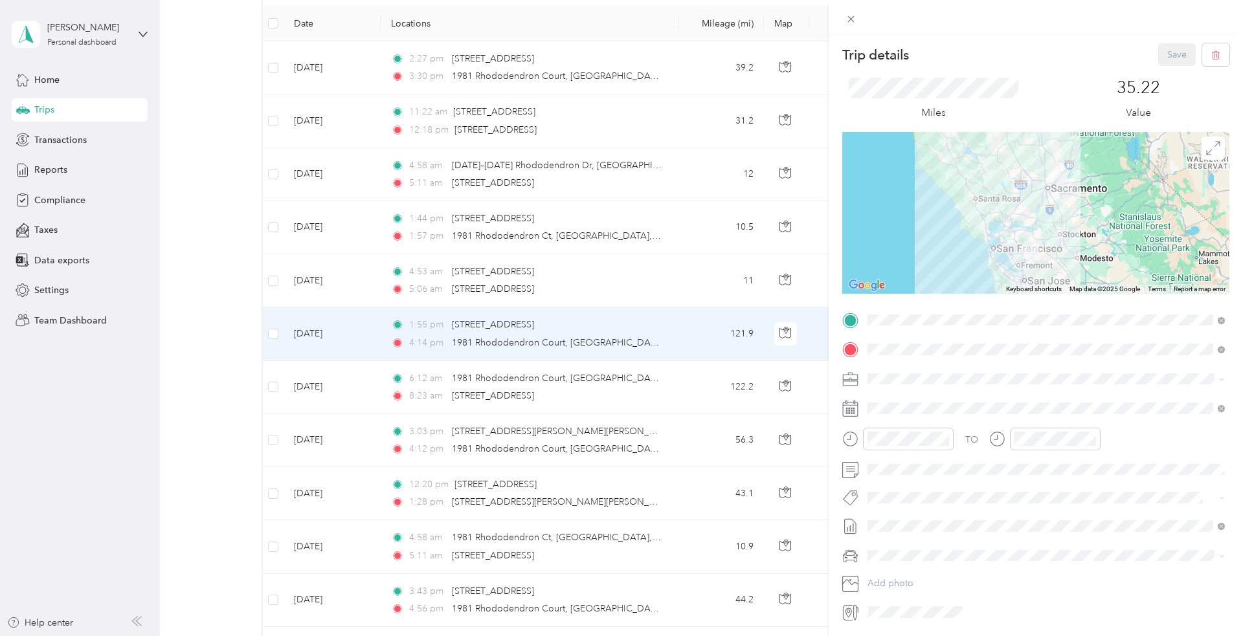
click at [61, 109] on div "Trip details Save This trip cannot be edited because it is either under review,…" at bounding box center [621, 318] width 1243 height 636
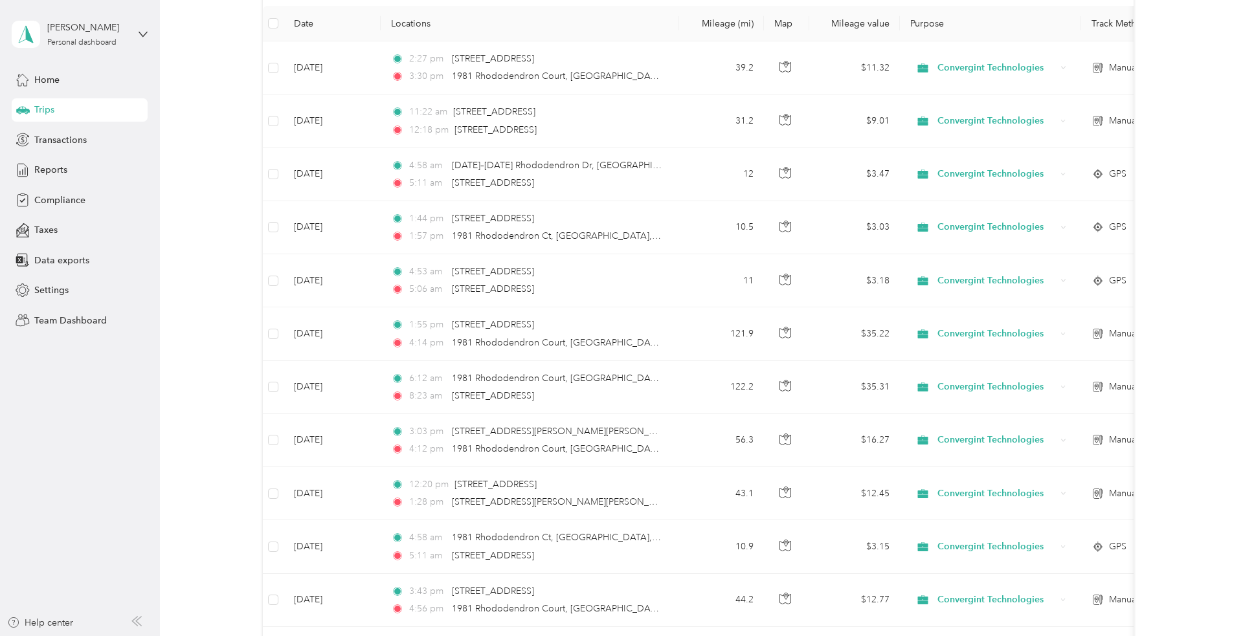
click at [21, 117] on div "Trips" at bounding box center [80, 109] width 136 height 23
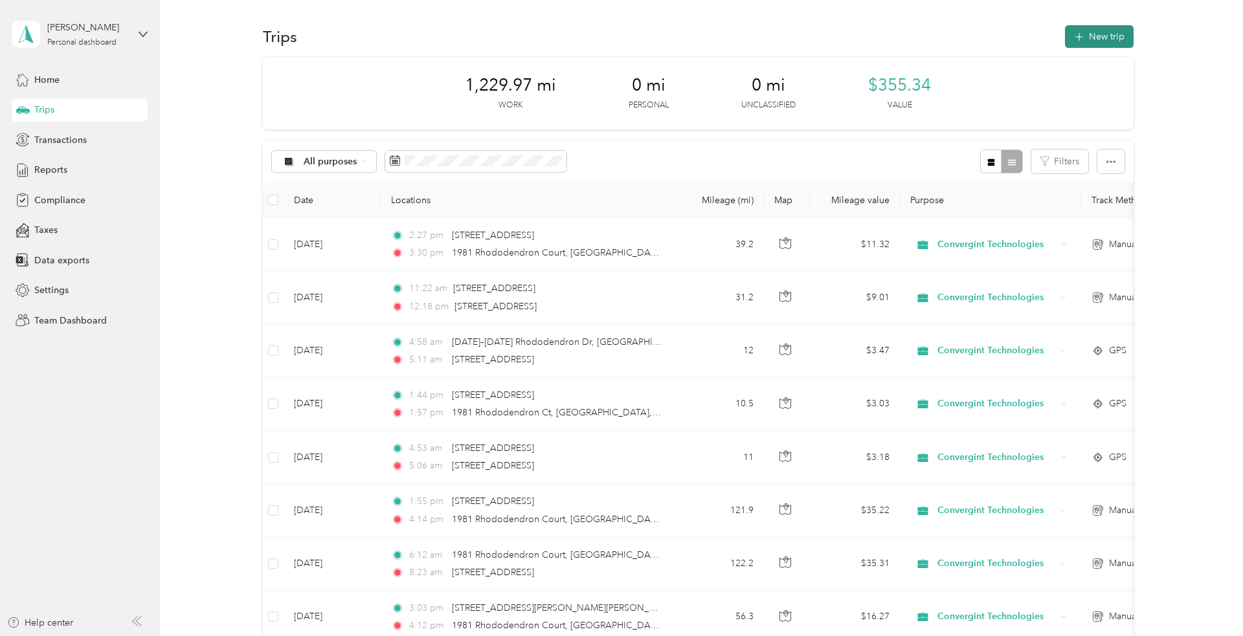
click at [1113, 36] on button "New trip" at bounding box center [1099, 36] width 69 height 23
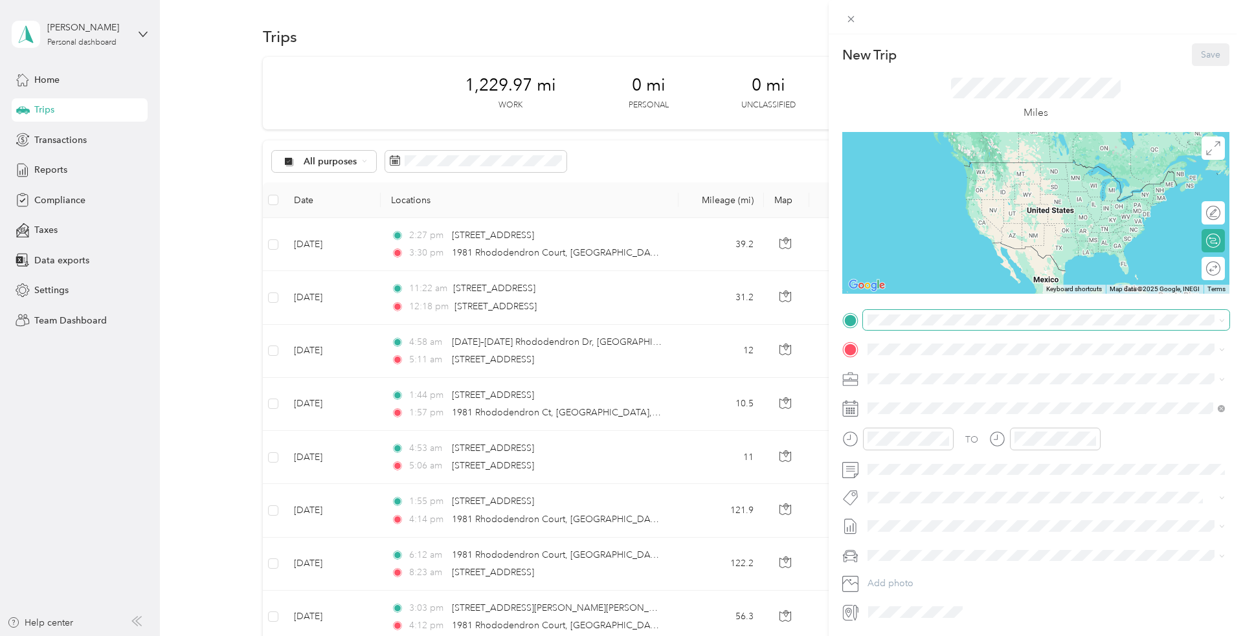
click at [964, 636] on div "New Trip Save This trip cannot be edited because it is either under review, app…" at bounding box center [618, 636] width 1236 height 0
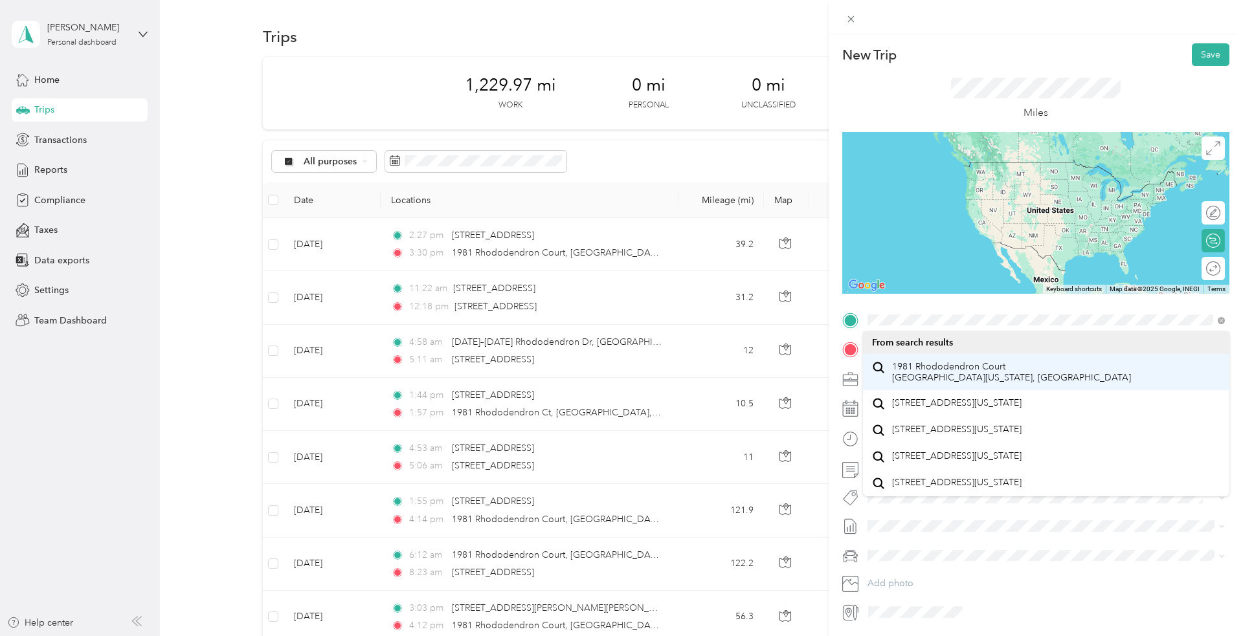
click at [946, 363] on span "1981 Rhododendron Court [GEOGRAPHIC_DATA][US_STATE], [GEOGRAPHIC_DATA]" at bounding box center [1011, 372] width 239 height 23
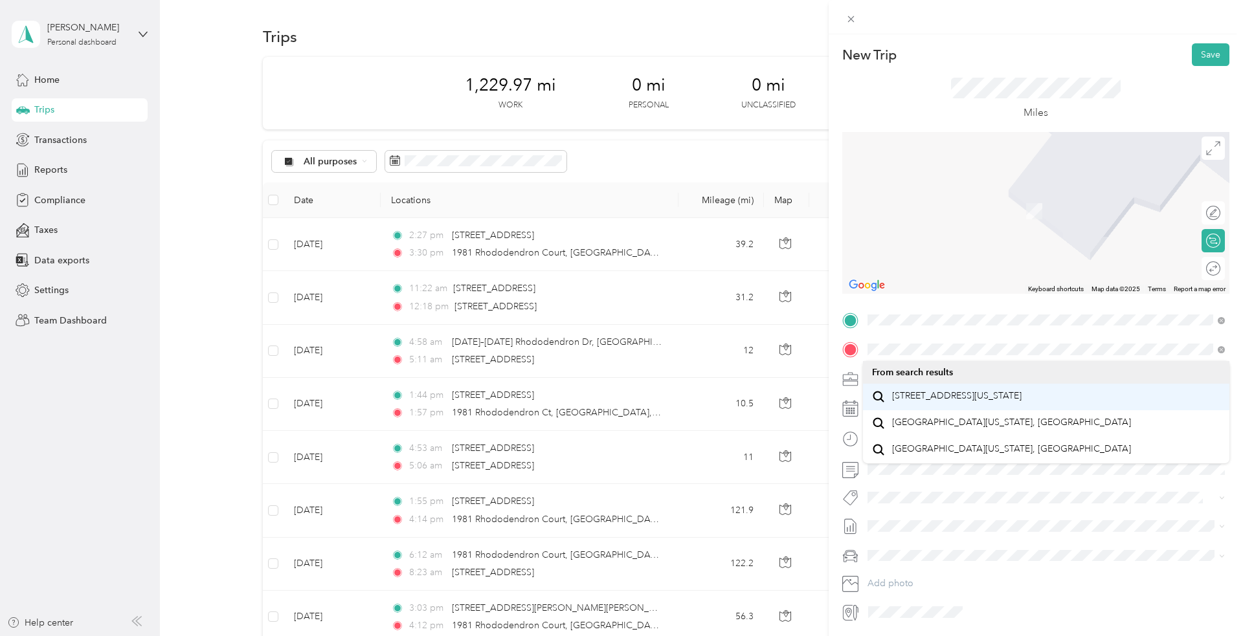
click at [1012, 396] on span "[STREET_ADDRESS][US_STATE]" at bounding box center [956, 396] width 129 height 12
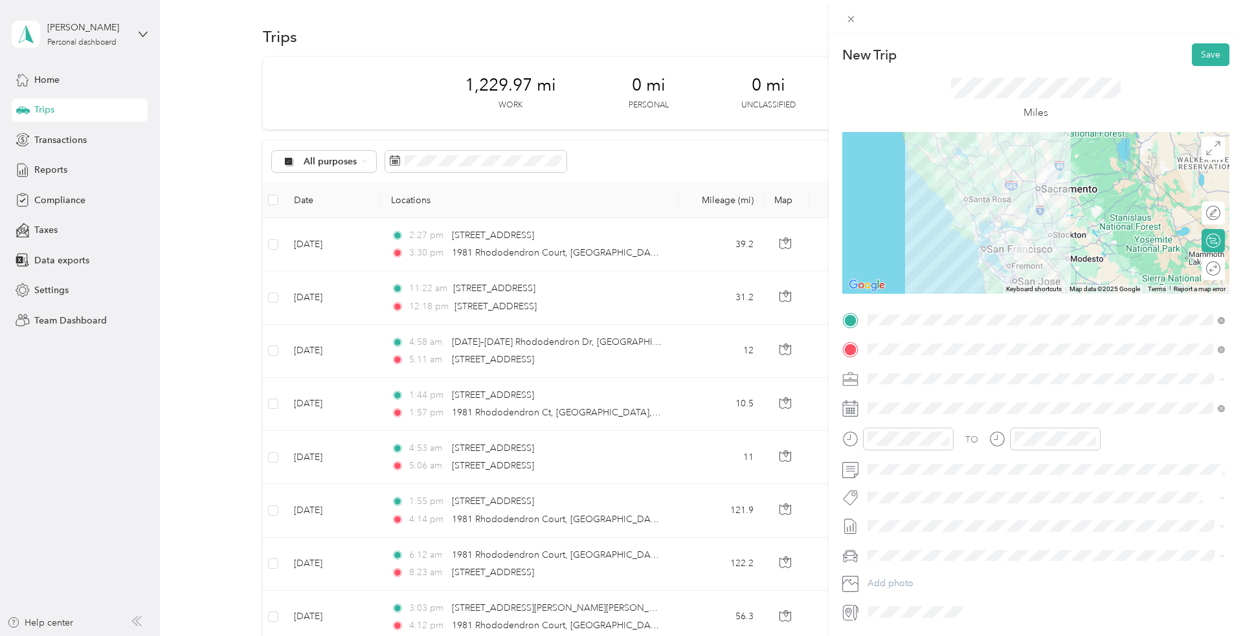
click at [1001, 225] on div at bounding box center [1035, 213] width 387 height 162
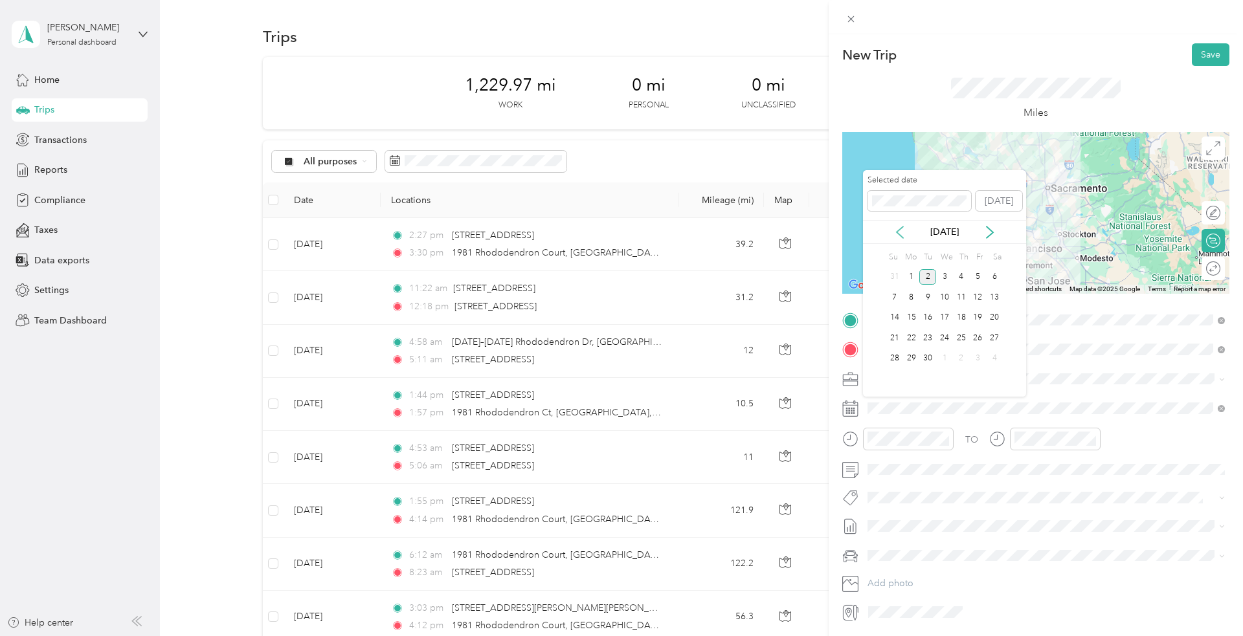
click at [899, 236] on icon at bounding box center [899, 232] width 13 height 13
click at [912, 297] on div "4" at bounding box center [911, 297] width 17 height 16
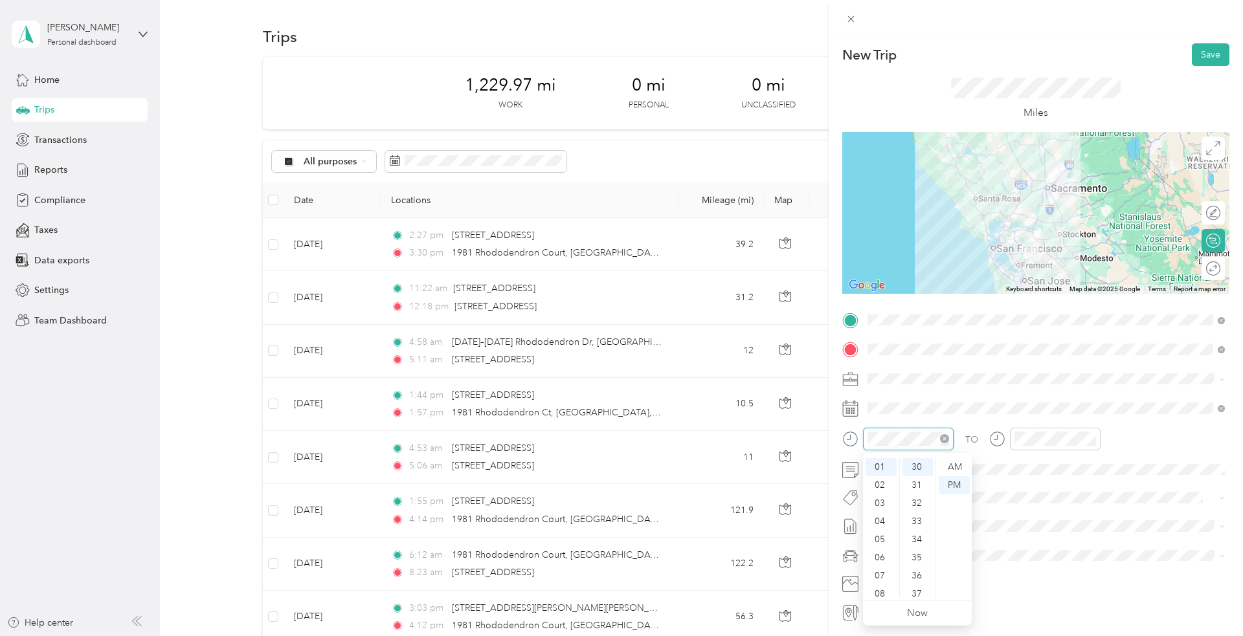
scroll to position [544, 0]
click at [793, 60] on div "New Trip Save This trip cannot be edited because it is either under review, app…" at bounding box center [621, 318] width 1243 height 636
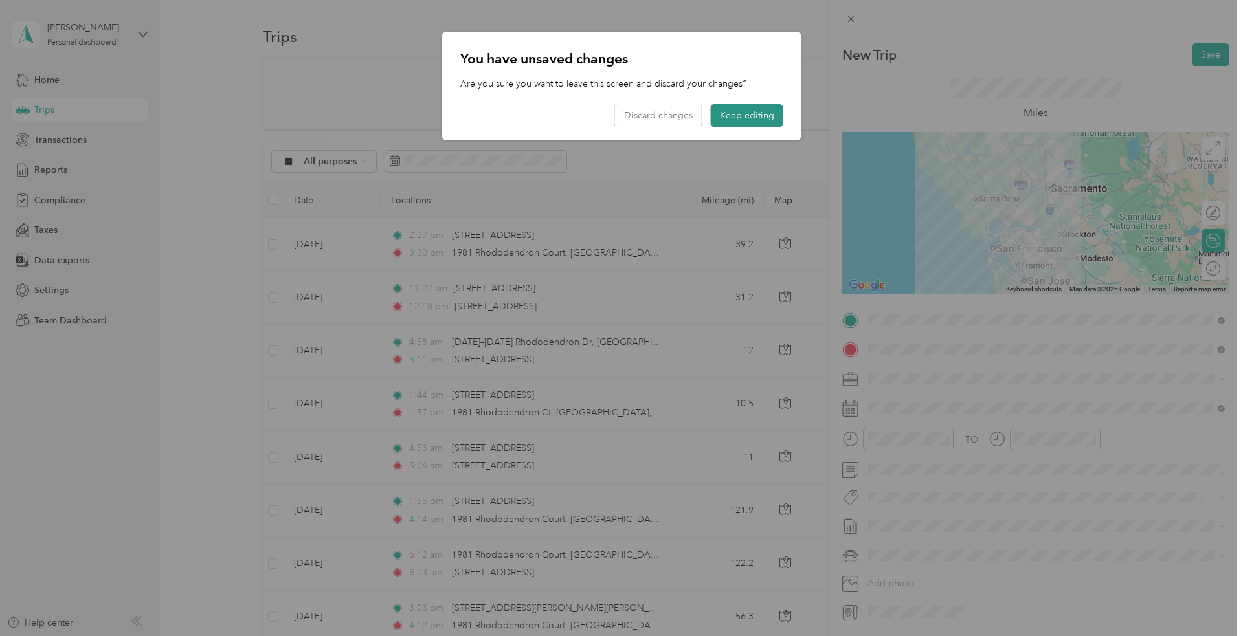
click at [758, 120] on button "Keep editing" at bounding box center [747, 115] width 72 height 23
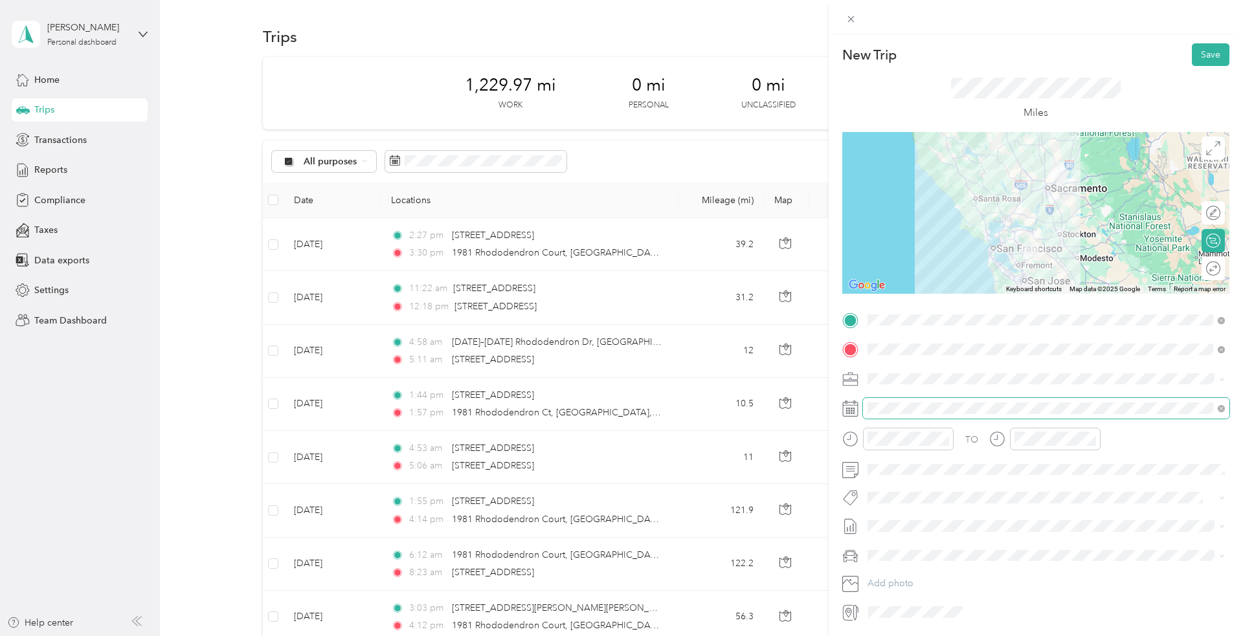
click at [997, 399] on span at bounding box center [1046, 408] width 366 height 21
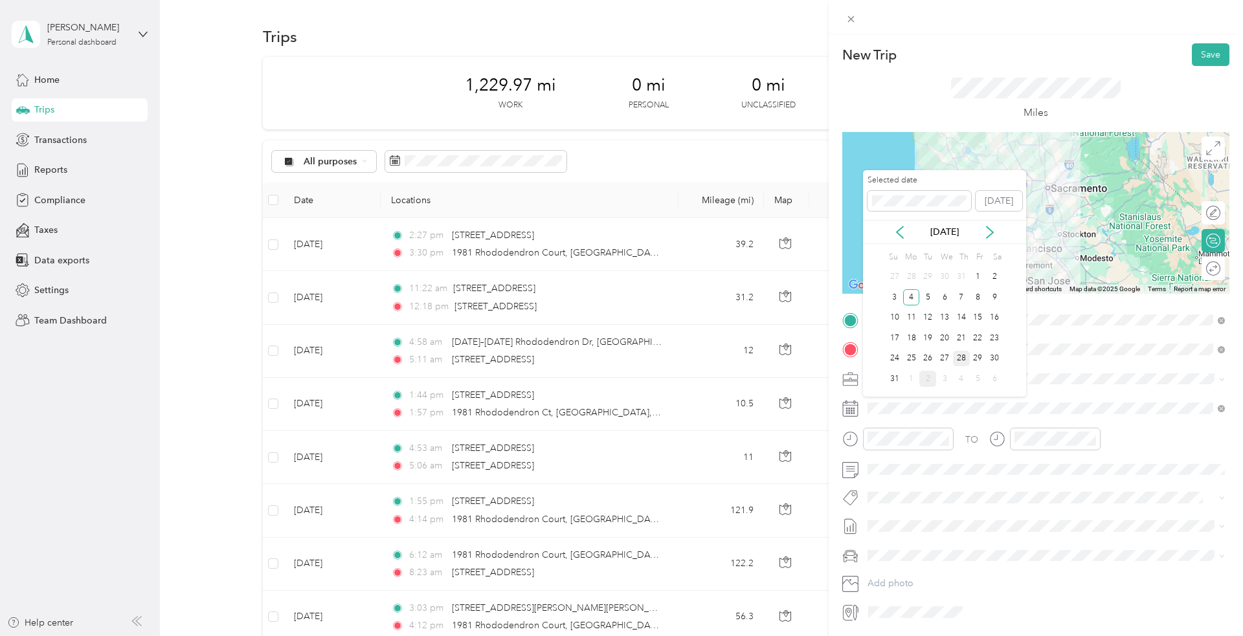
click at [961, 357] on div "28" at bounding box center [961, 359] width 17 height 16
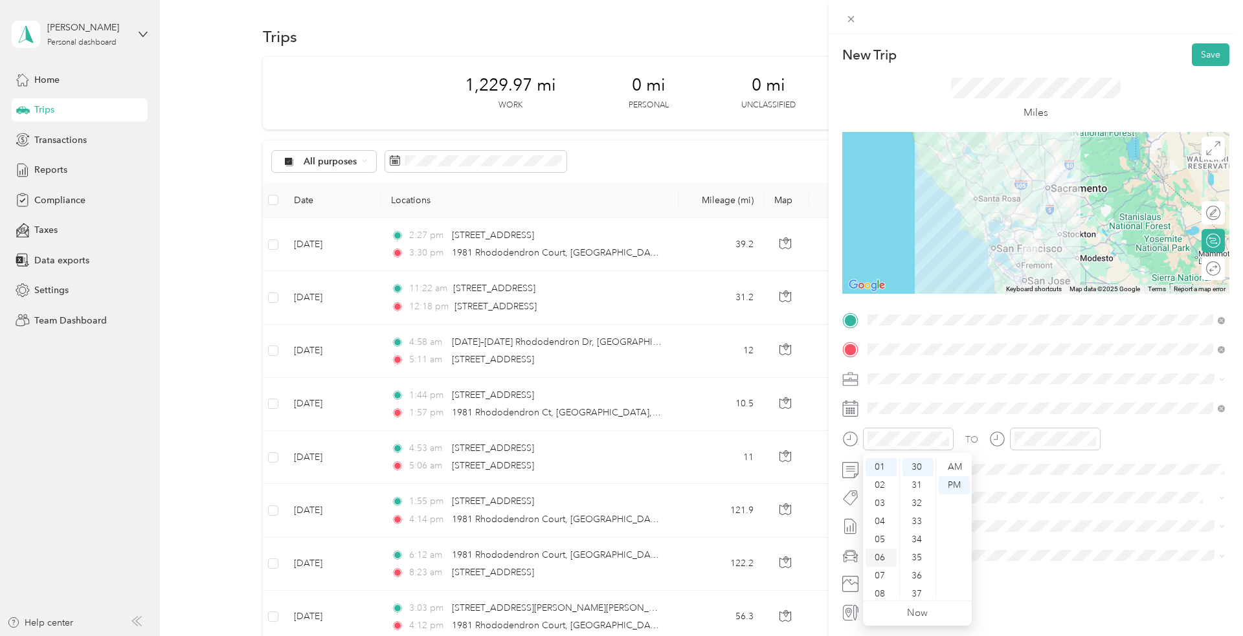
click at [877, 560] on div "06" at bounding box center [880, 558] width 31 height 18
click at [956, 468] on div "AM" at bounding box center [953, 467] width 31 height 18
click at [1020, 596] on div "08" at bounding box center [1027, 594] width 31 height 18
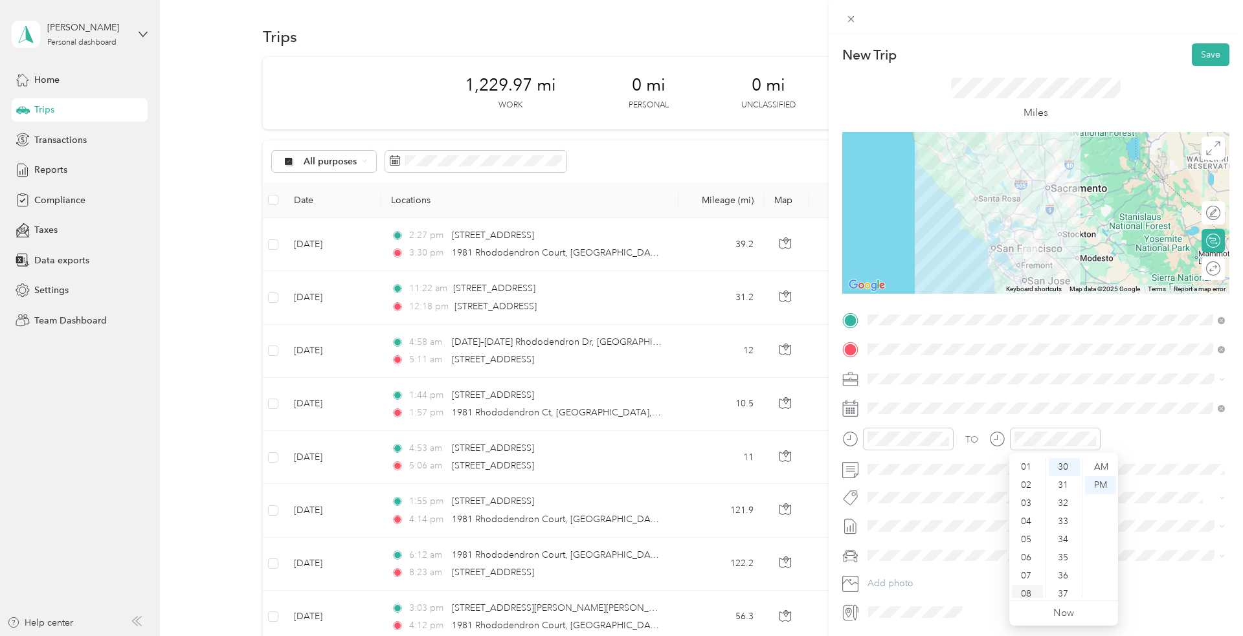
scroll to position [78, 0]
click at [1061, 507] on div "32" at bounding box center [1063, 503] width 31 height 18
click at [1102, 465] on div "AM" at bounding box center [1100, 467] width 31 height 18
click at [1107, 465] on div "AM" at bounding box center [1100, 467] width 31 height 18
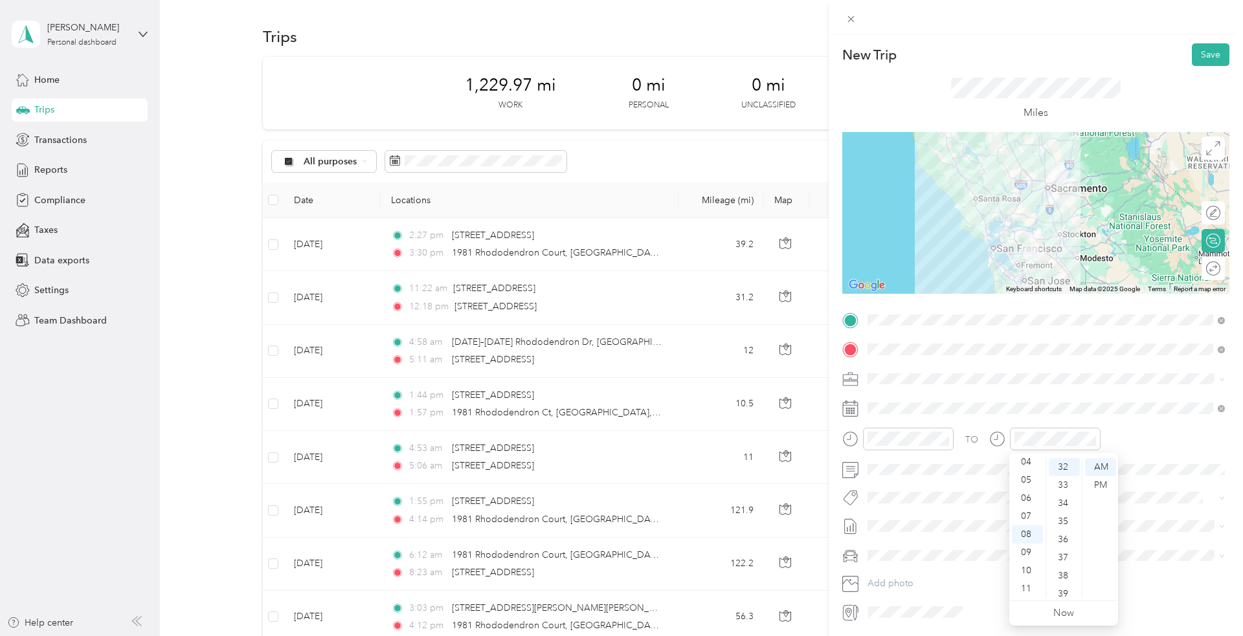
click at [1190, 540] on div "TO Add photo" at bounding box center [1035, 466] width 387 height 313
click at [905, 597] on span "Main Vehicle" at bounding box center [897, 600] width 51 height 11
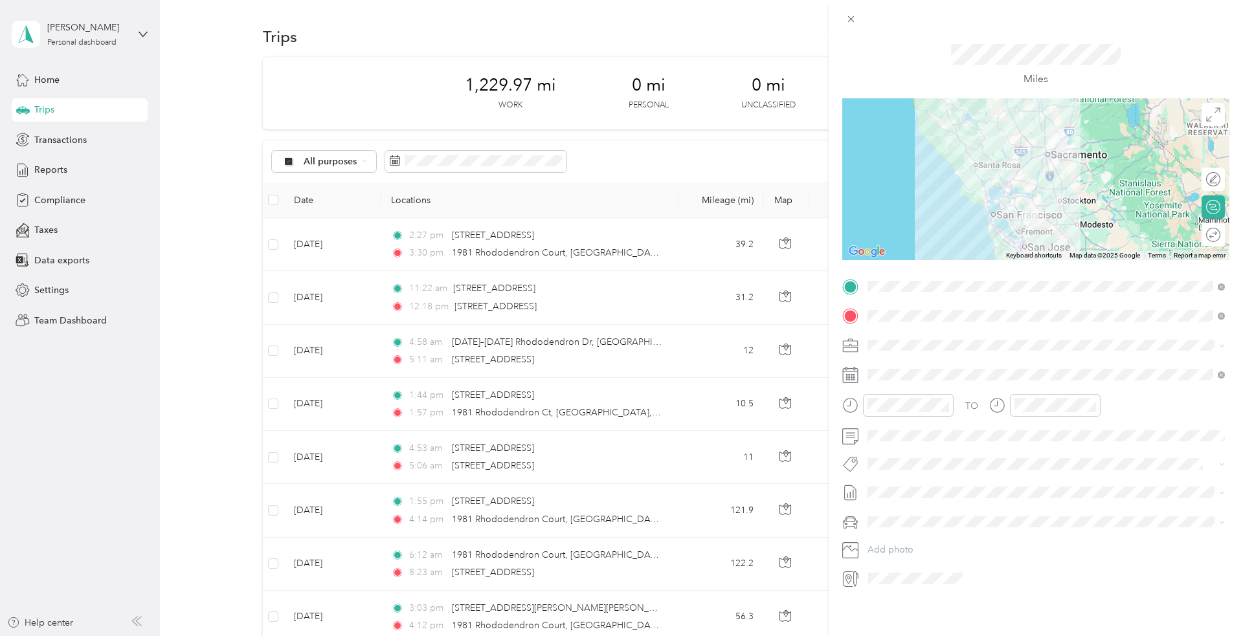
scroll to position [0, 0]
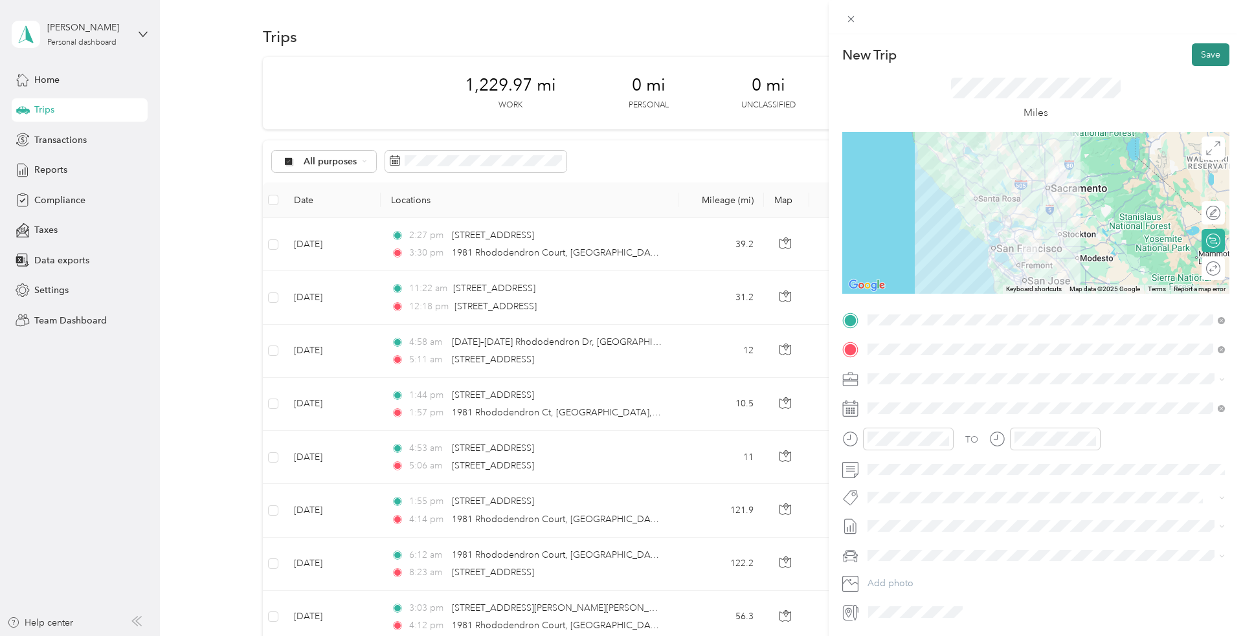
click at [1210, 56] on button "Save" at bounding box center [1210, 54] width 38 height 23
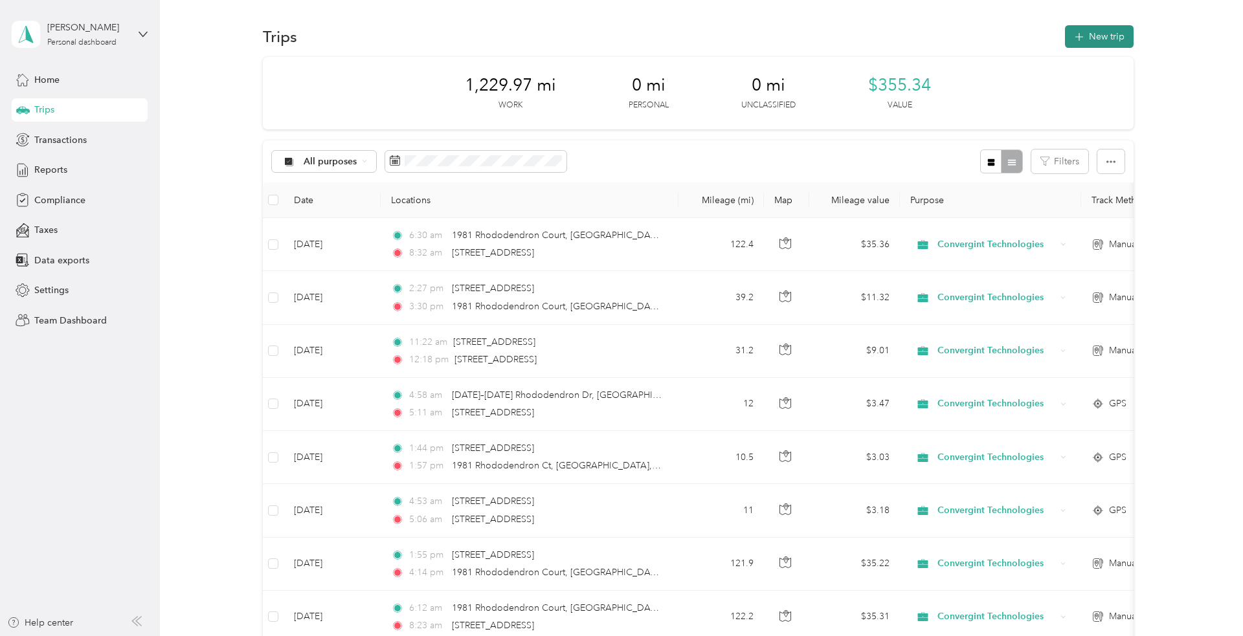
click at [1116, 39] on button "New trip" at bounding box center [1099, 36] width 69 height 23
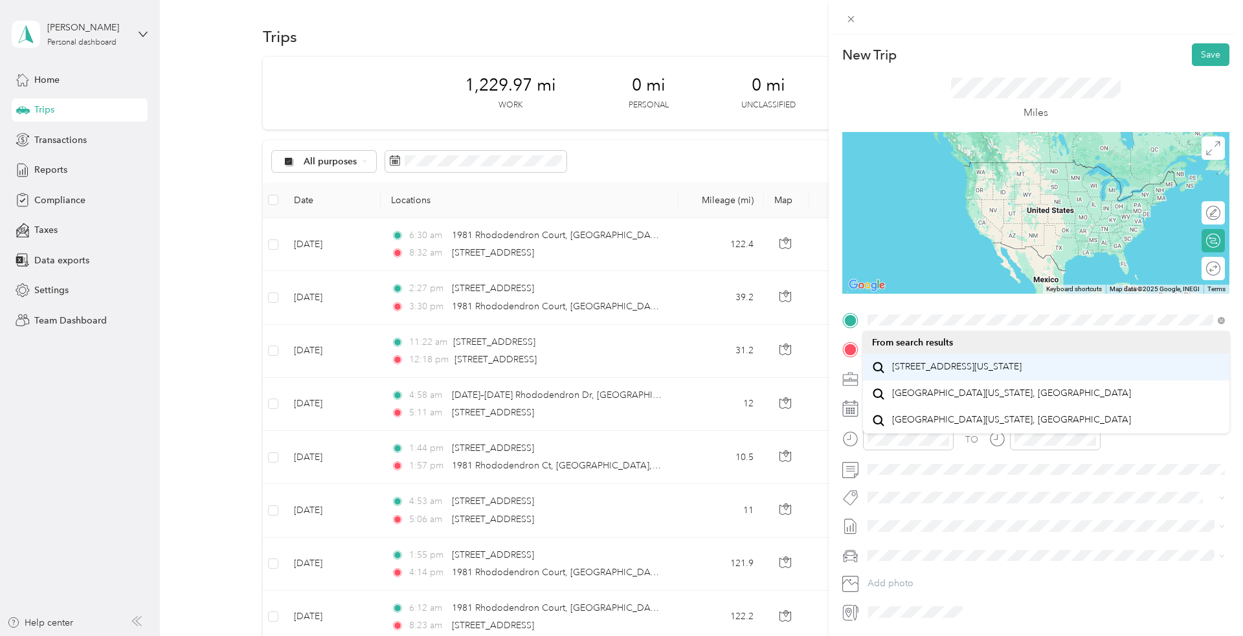
click at [980, 371] on span "[STREET_ADDRESS][US_STATE]" at bounding box center [956, 367] width 129 height 12
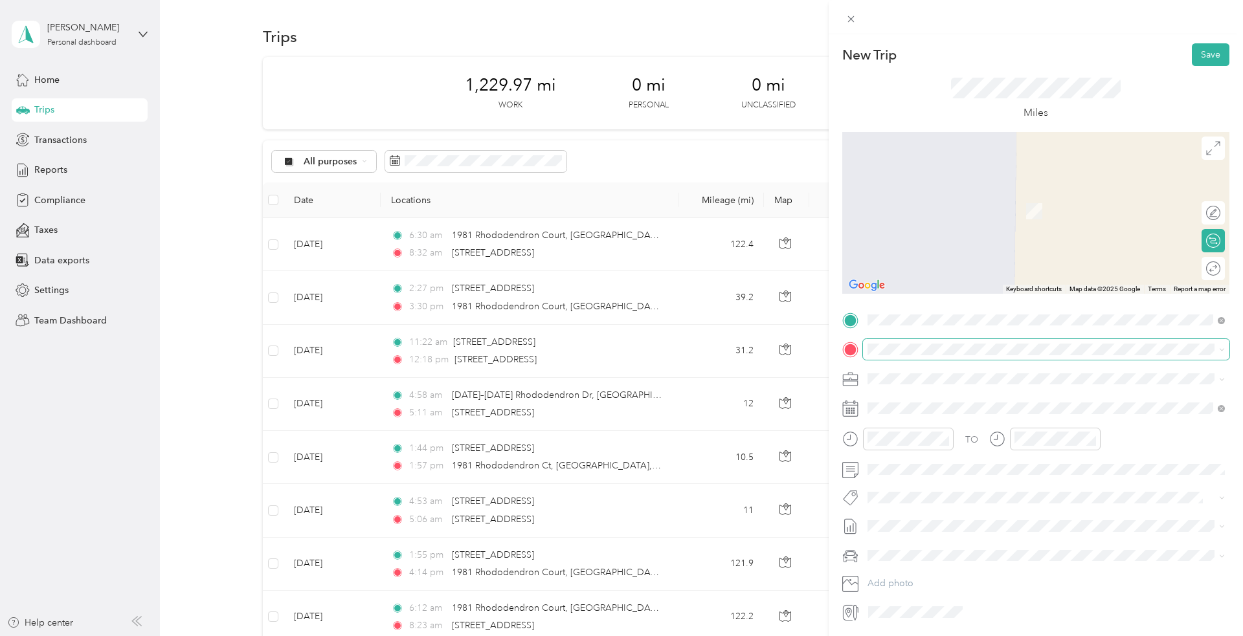
click at [964, 636] on div "New Trip Save This trip cannot be edited because it is either under review, app…" at bounding box center [618, 636] width 1236 height 0
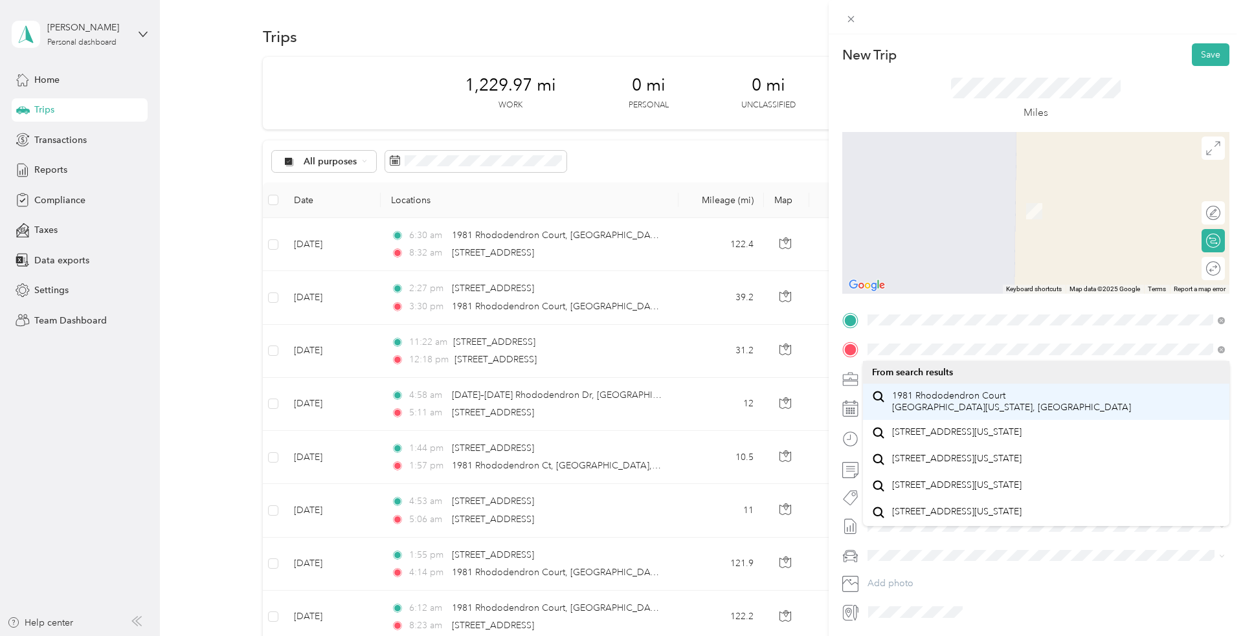
click at [969, 410] on span "1981 Rhododendron Court [GEOGRAPHIC_DATA][US_STATE], [GEOGRAPHIC_DATA]" at bounding box center [1011, 401] width 239 height 23
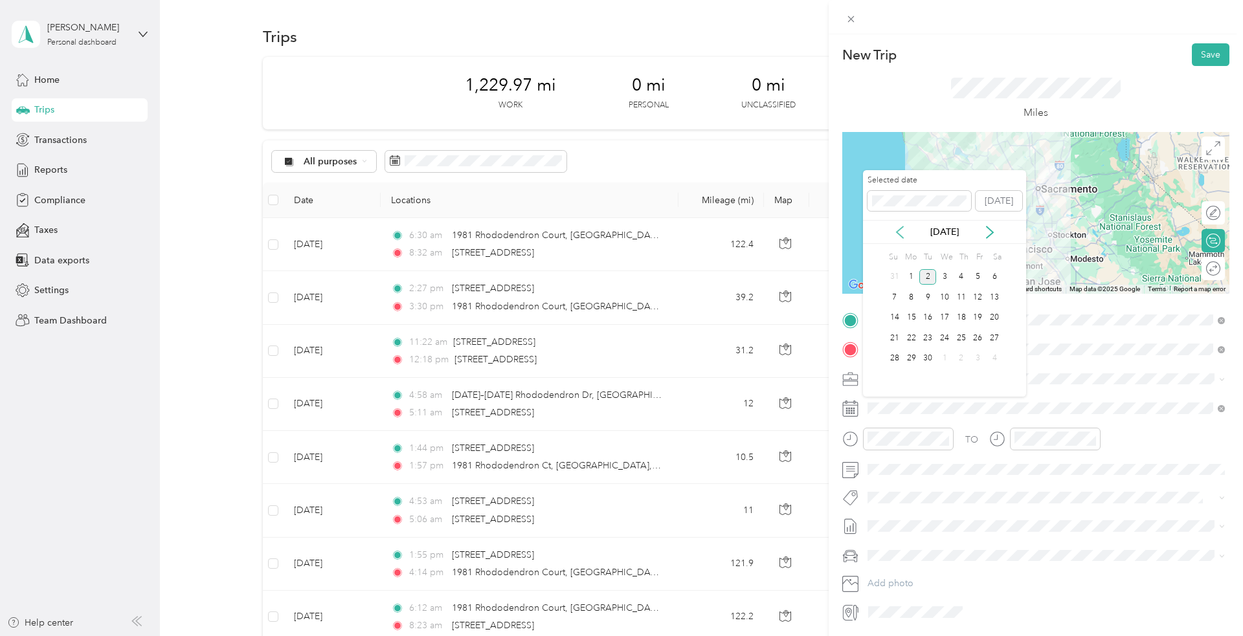
click at [898, 229] on icon at bounding box center [899, 233] width 6 height 12
click at [960, 357] on div "28" at bounding box center [961, 359] width 17 height 16
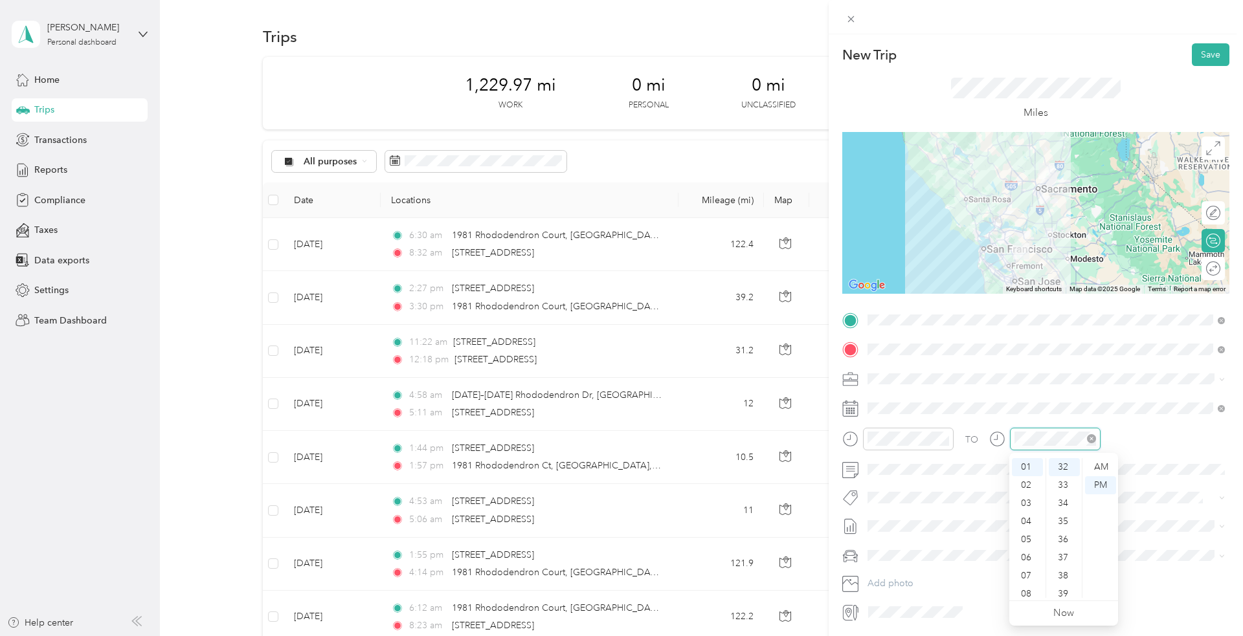
scroll to position [580, 0]
click at [1028, 505] on div "03" at bounding box center [1027, 503] width 31 height 18
click at [1061, 491] on div "18" at bounding box center [1063, 495] width 31 height 18
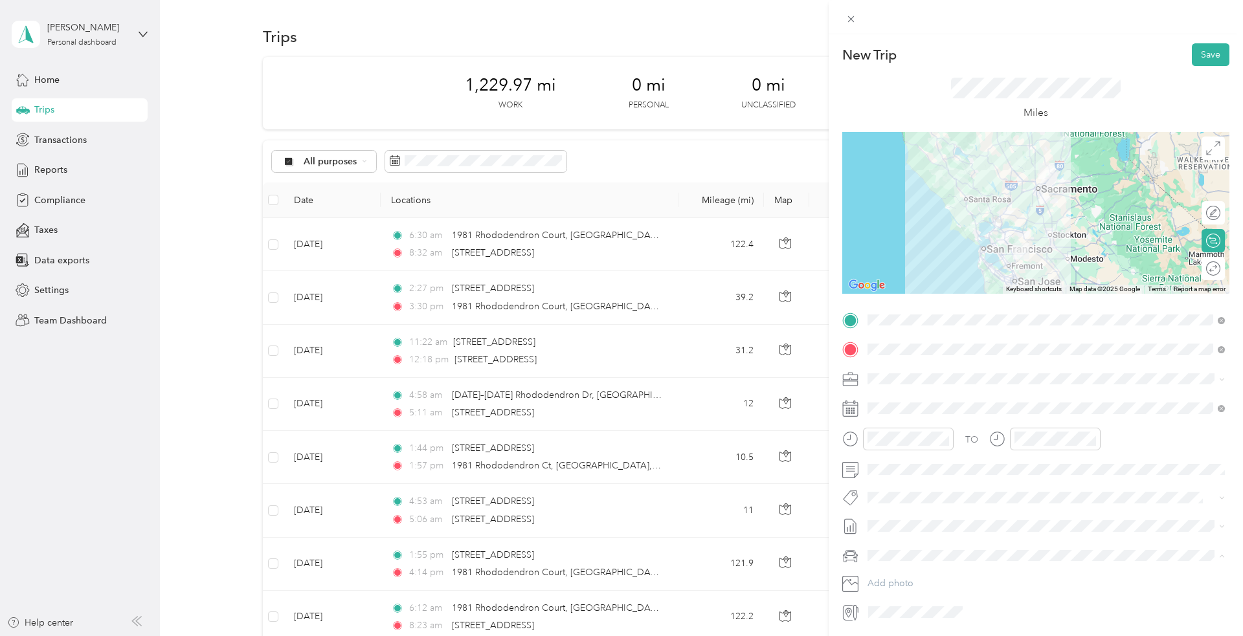
click at [922, 601] on span "Main Vehicle" at bounding box center [897, 600] width 51 height 11
click at [1001, 223] on div at bounding box center [1035, 213] width 387 height 162
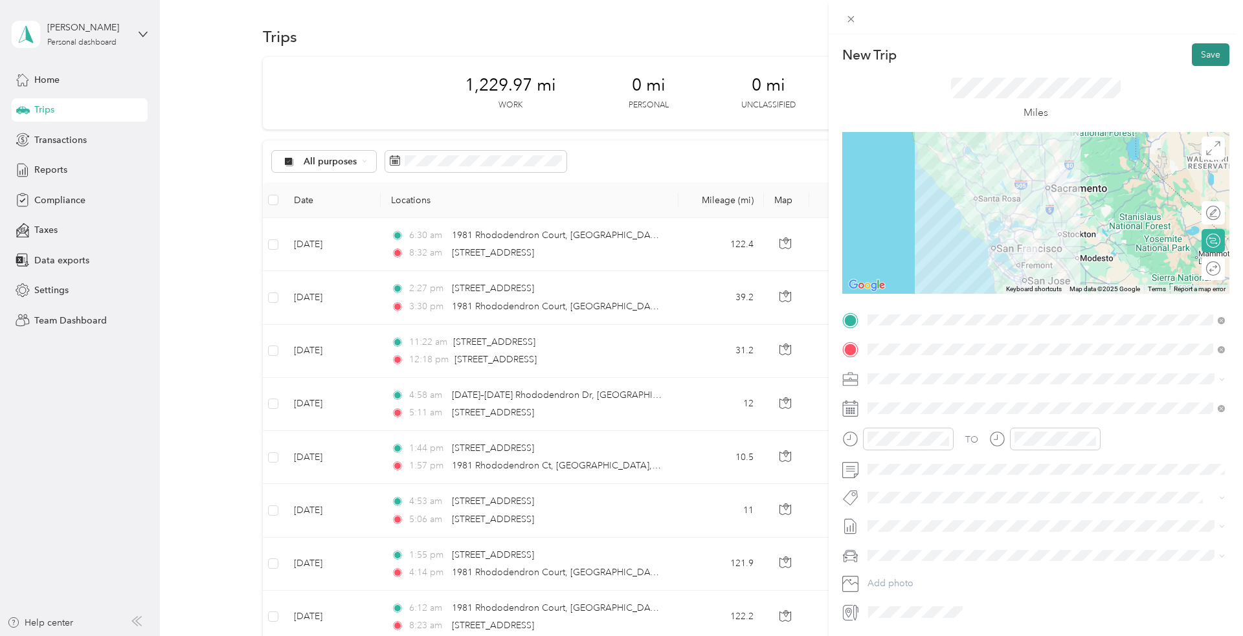
click at [1208, 54] on button "Save" at bounding box center [1210, 54] width 38 height 23
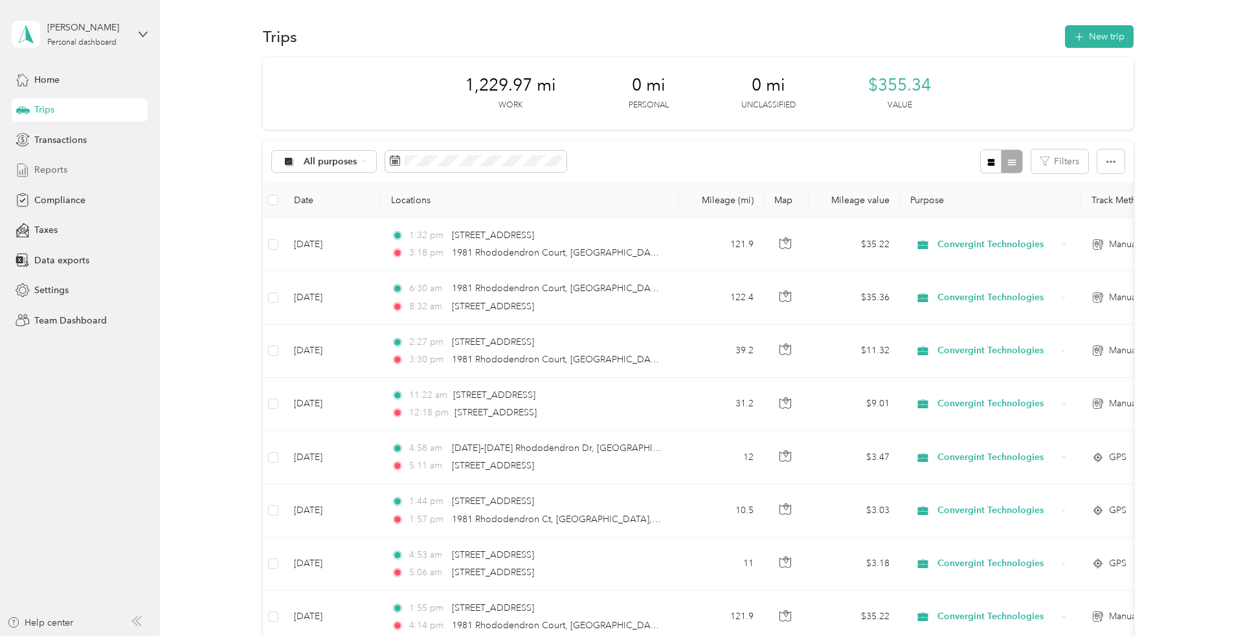
click at [50, 170] on span "Reports" at bounding box center [50, 170] width 33 height 14
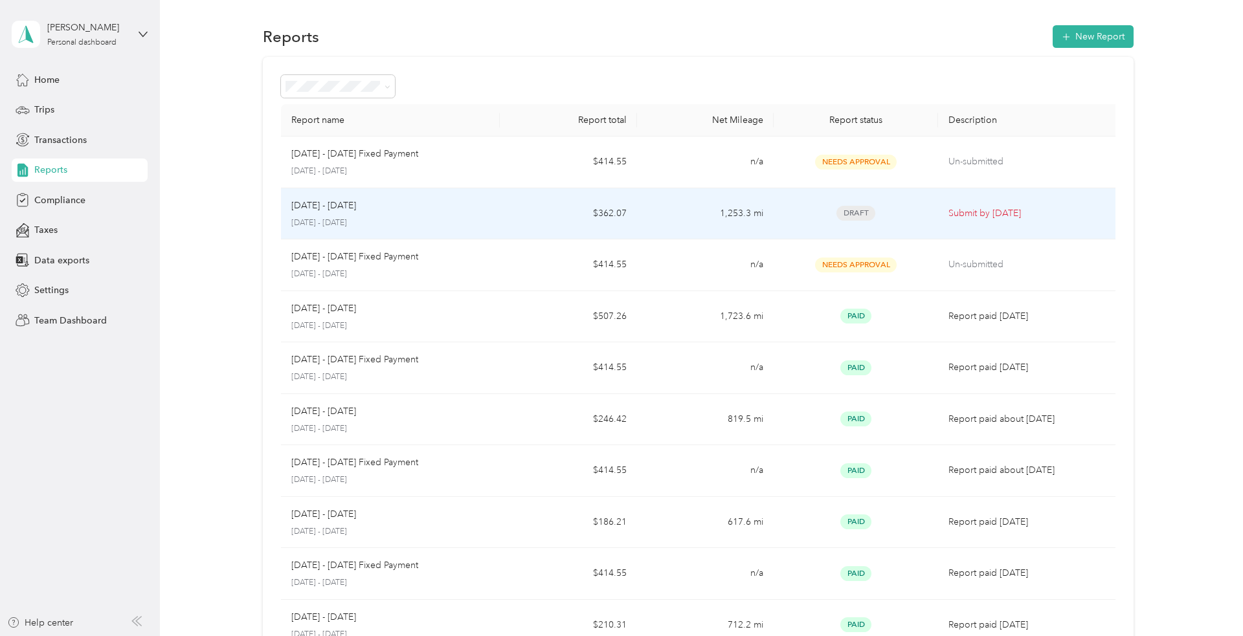
click at [445, 219] on p "[DATE] - [DATE]" at bounding box center [390, 223] width 199 height 12
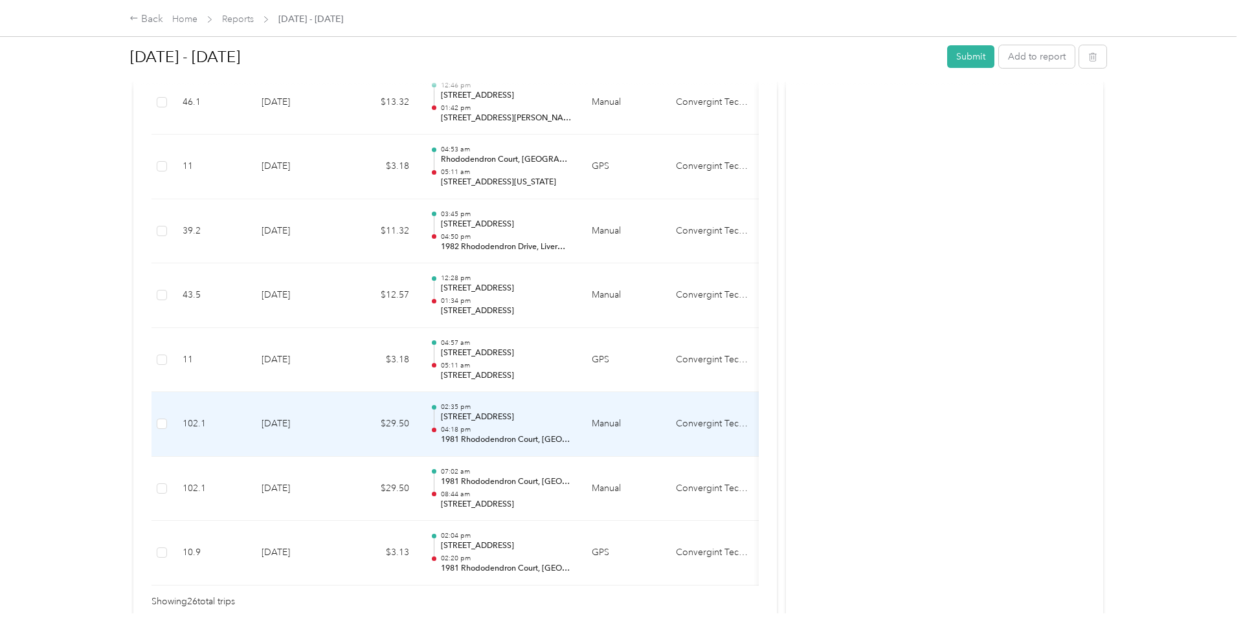
scroll to position [1639, 0]
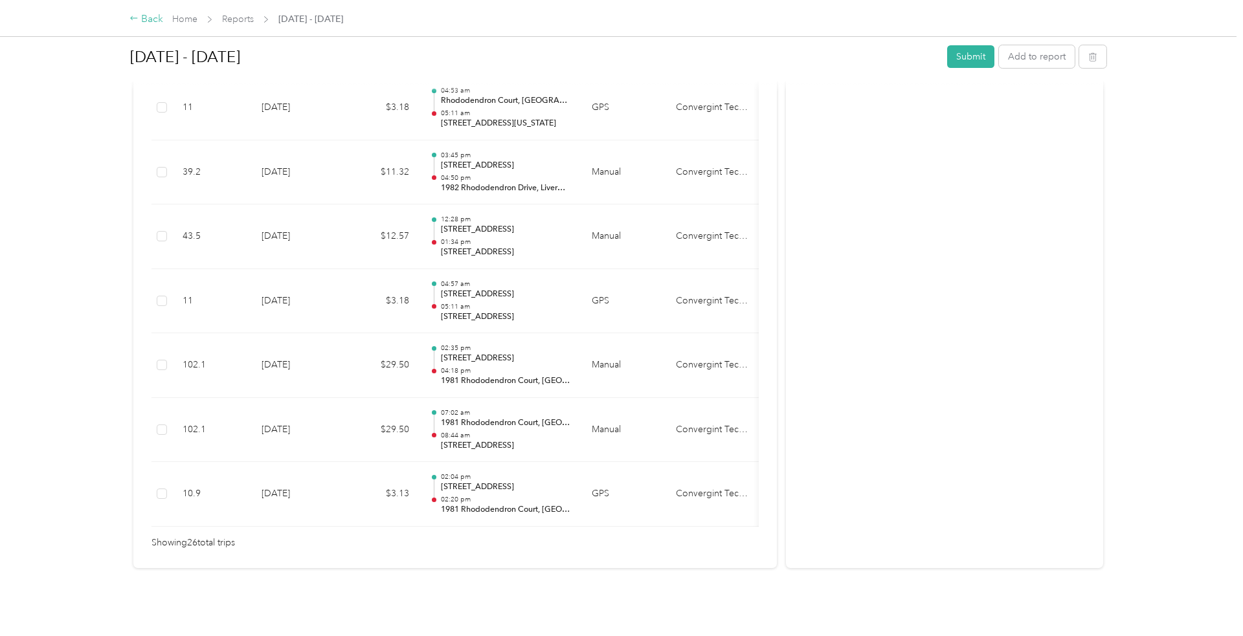
click at [144, 17] on div "Back" at bounding box center [146, 20] width 34 height 16
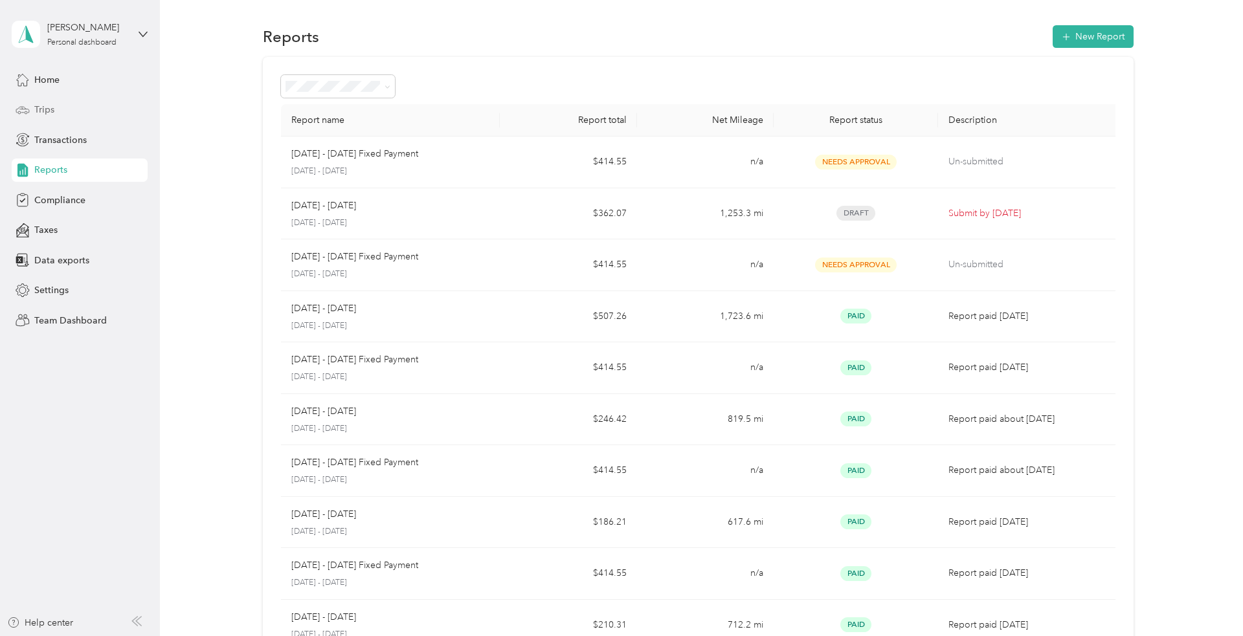
click at [41, 106] on span "Trips" at bounding box center [44, 110] width 20 height 14
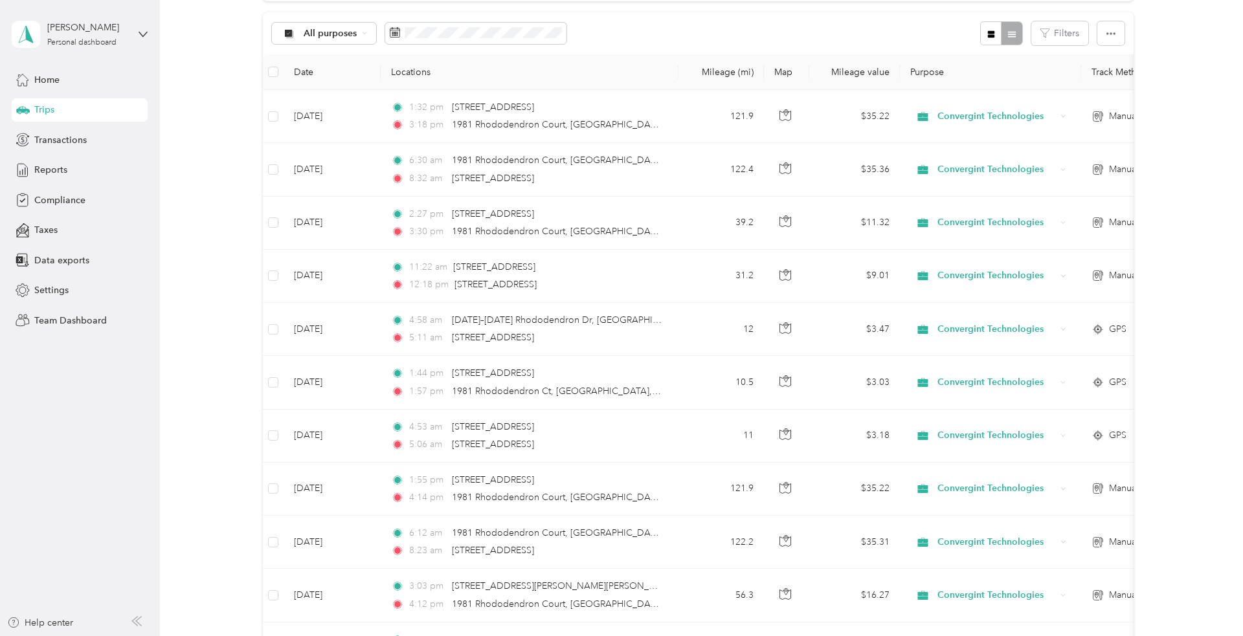
scroll to position [27, 0]
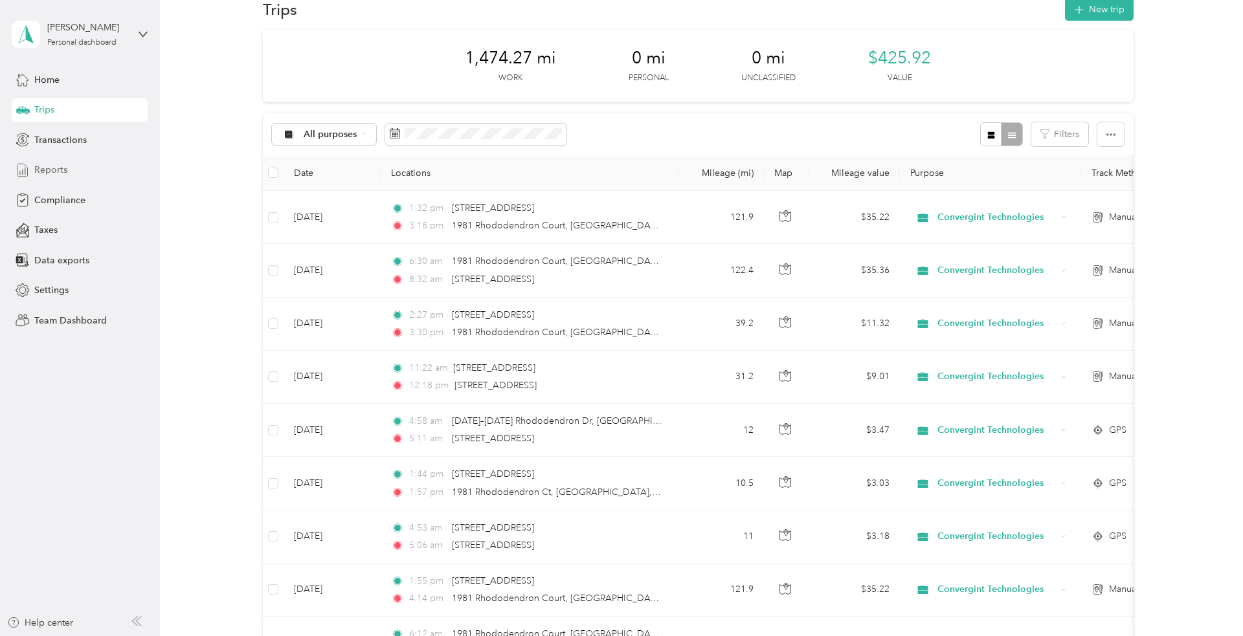
click at [41, 168] on span "Reports" at bounding box center [50, 170] width 33 height 14
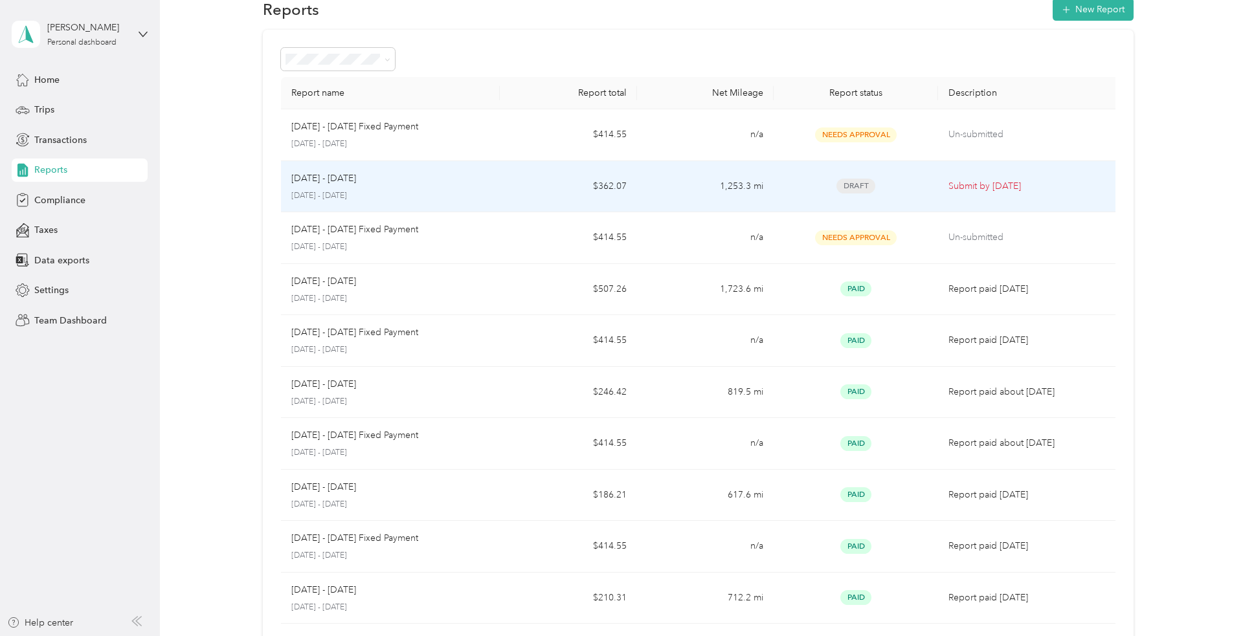
click at [450, 180] on div "[DATE] - [DATE]" at bounding box center [390, 179] width 199 height 14
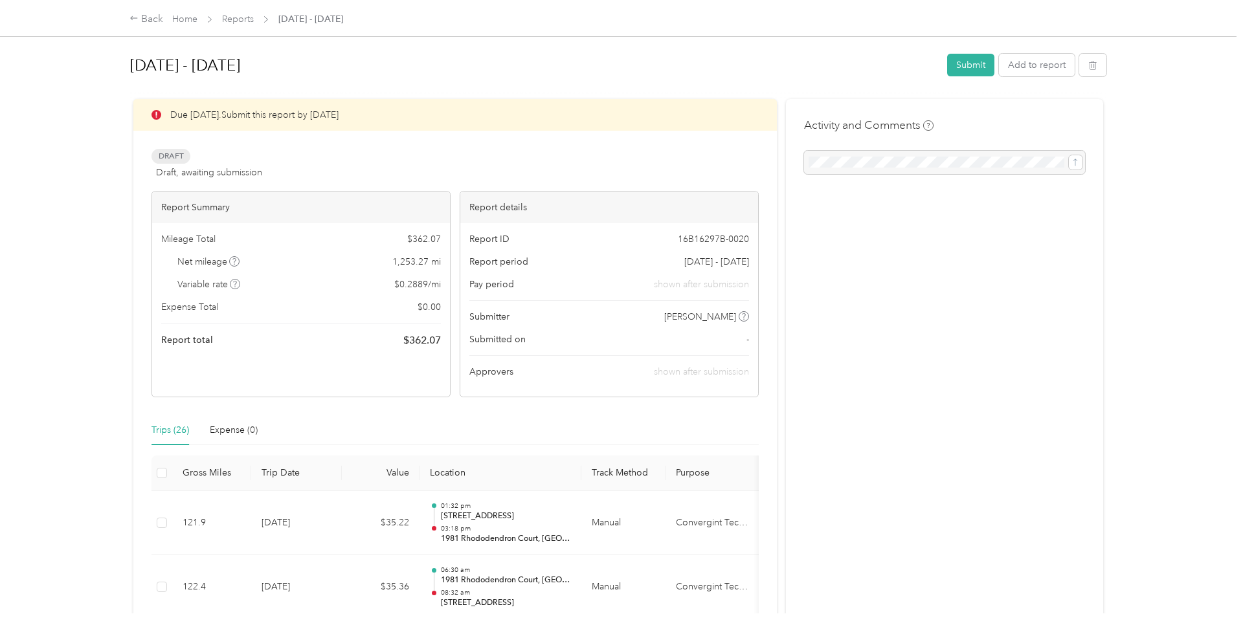
click at [85, 392] on div "Back Home Reports [DATE] - [DATE] [DATE] - [DATE] Submit Add to report Due [DAT…" at bounding box center [618, 318] width 1236 height 636
click at [984, 60] on button "Submit" at bounding box center [970, 65] width 47 height 23
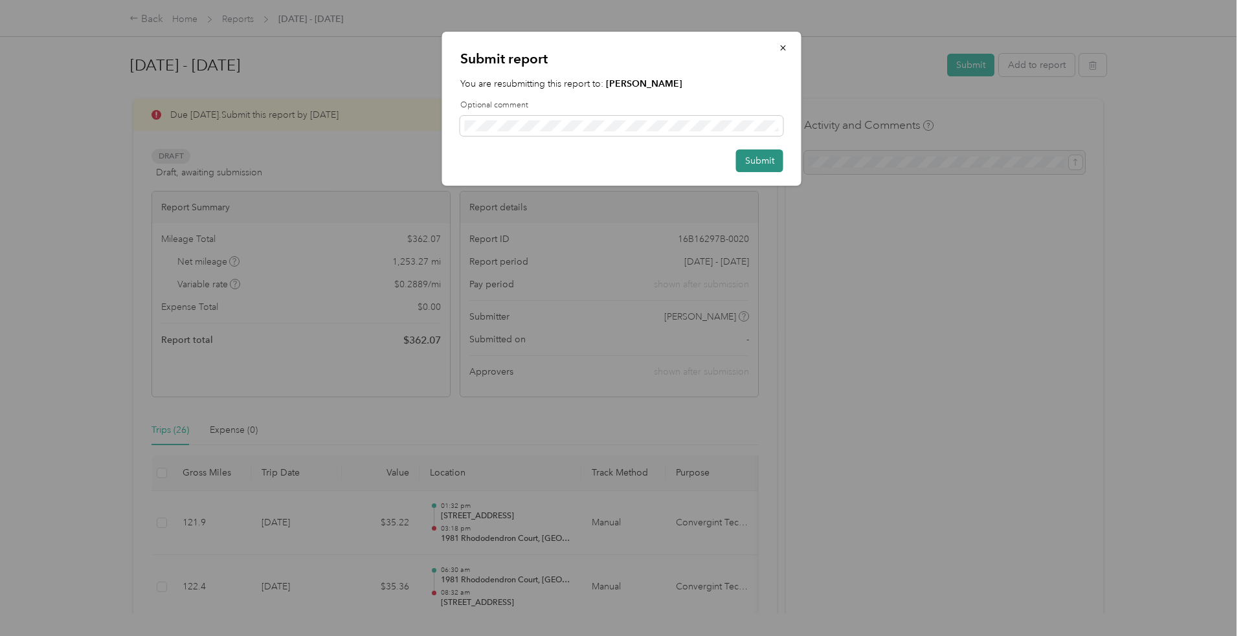
click at [757, 166] on button "Submit" at bounding box center [759, 161] width 47 height 23
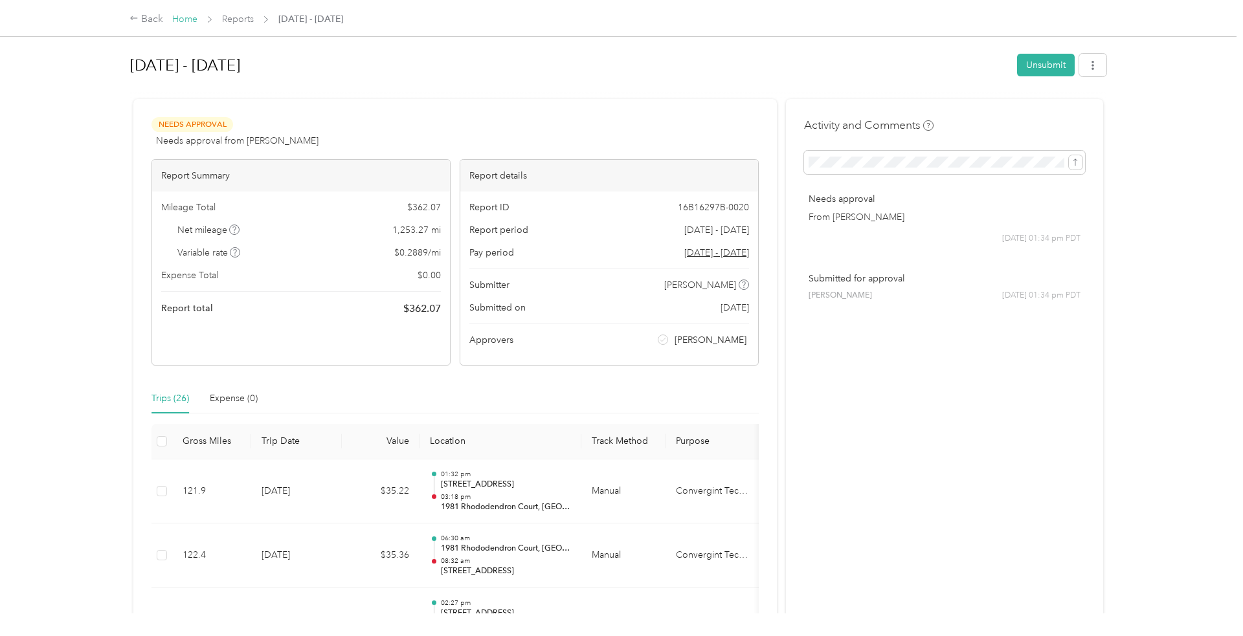
click at [181, 21] on link "Home" at bounding box center [184, 19] width 25 height 11
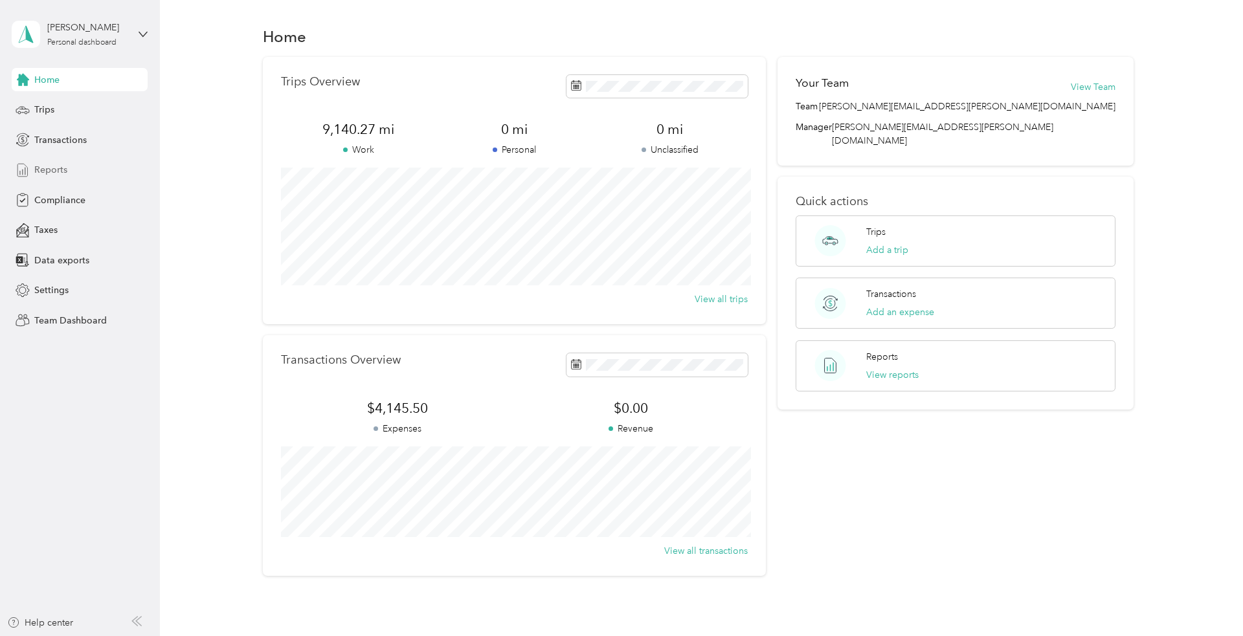
click at [58, 171] on span "Reports" at bounding box center [50, 170] width 33 height 14
